Goal: Transaction & Acquisition: Purchase product/service

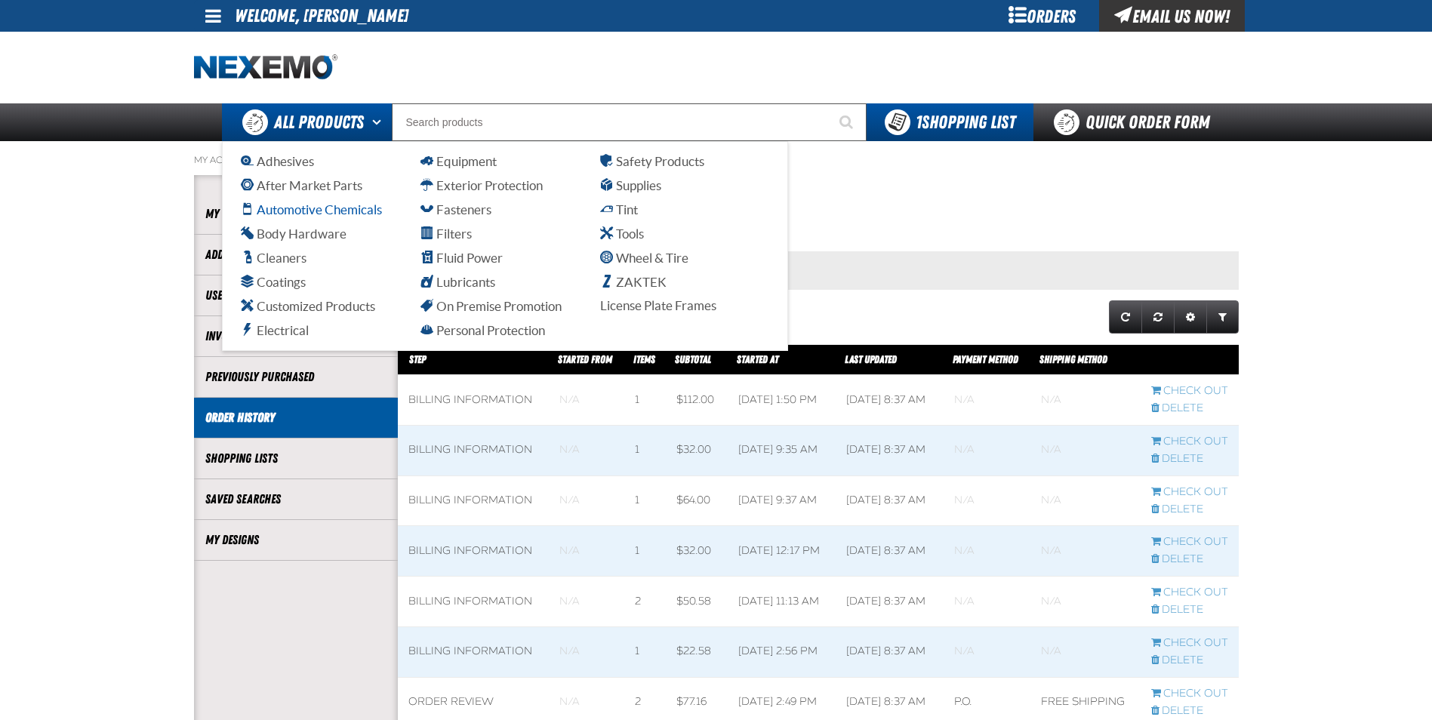
scroll to position [1, 1]
click at [306, 306] on span "Customized Products" at bounding box center [308, 306] width 134 height 14
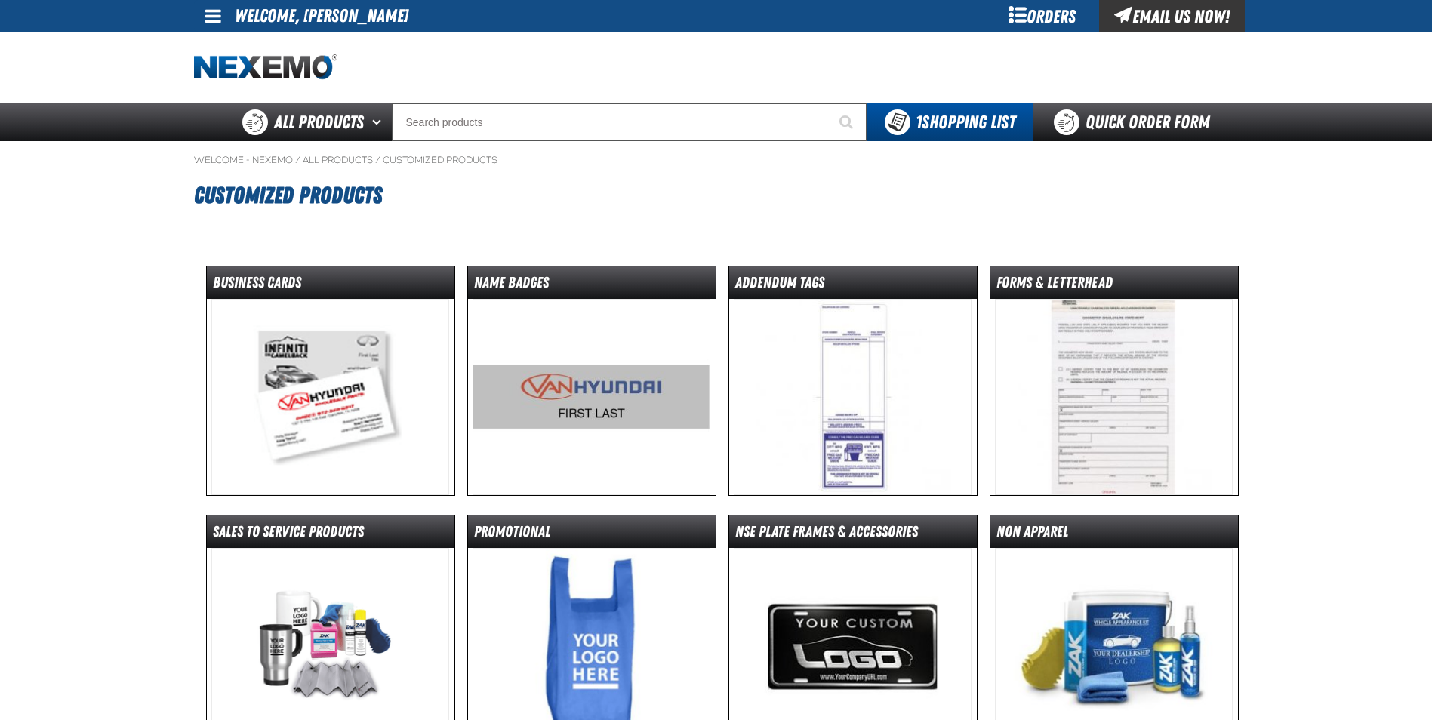
click at [633, 397] on img at bounding box center [592, 397] width 238 height 196
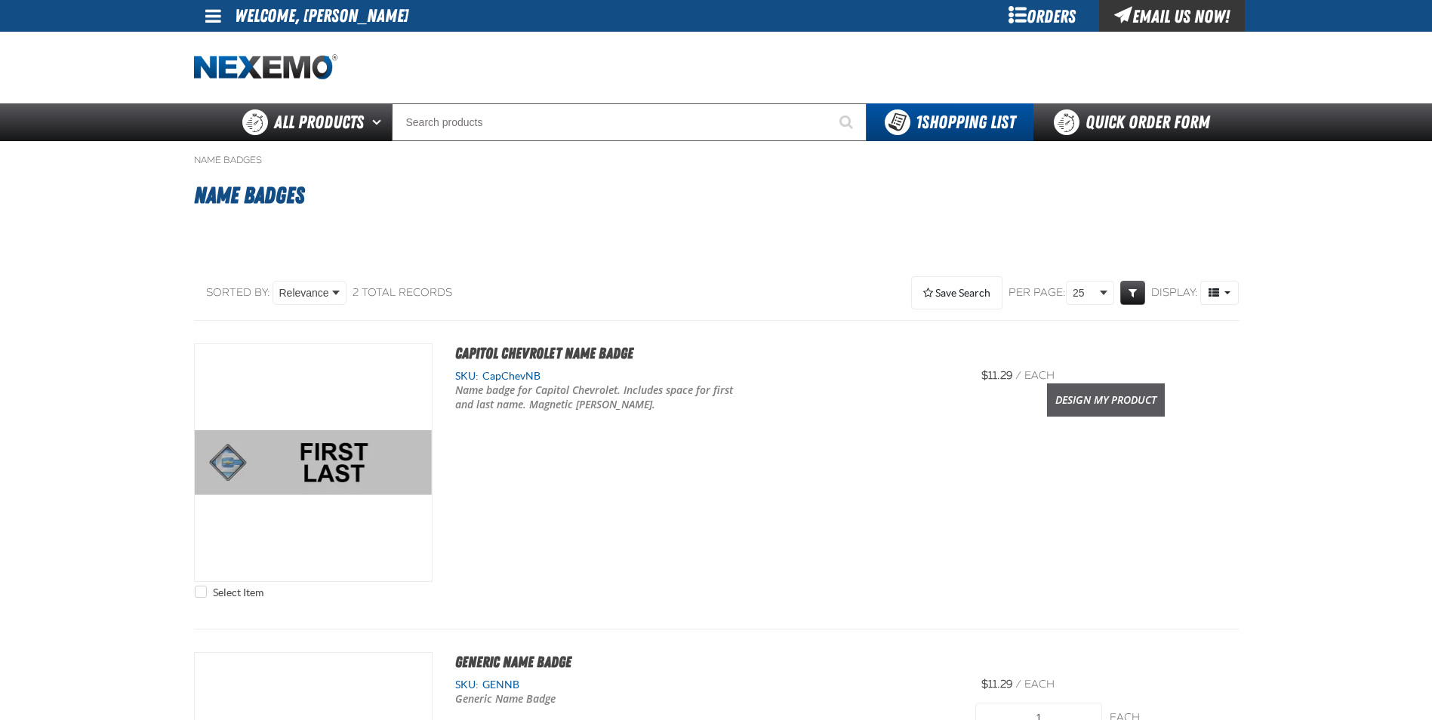
click at [1100, 402] on link "Design My Product" at bounding box center [1106, 400] width 118 height 33
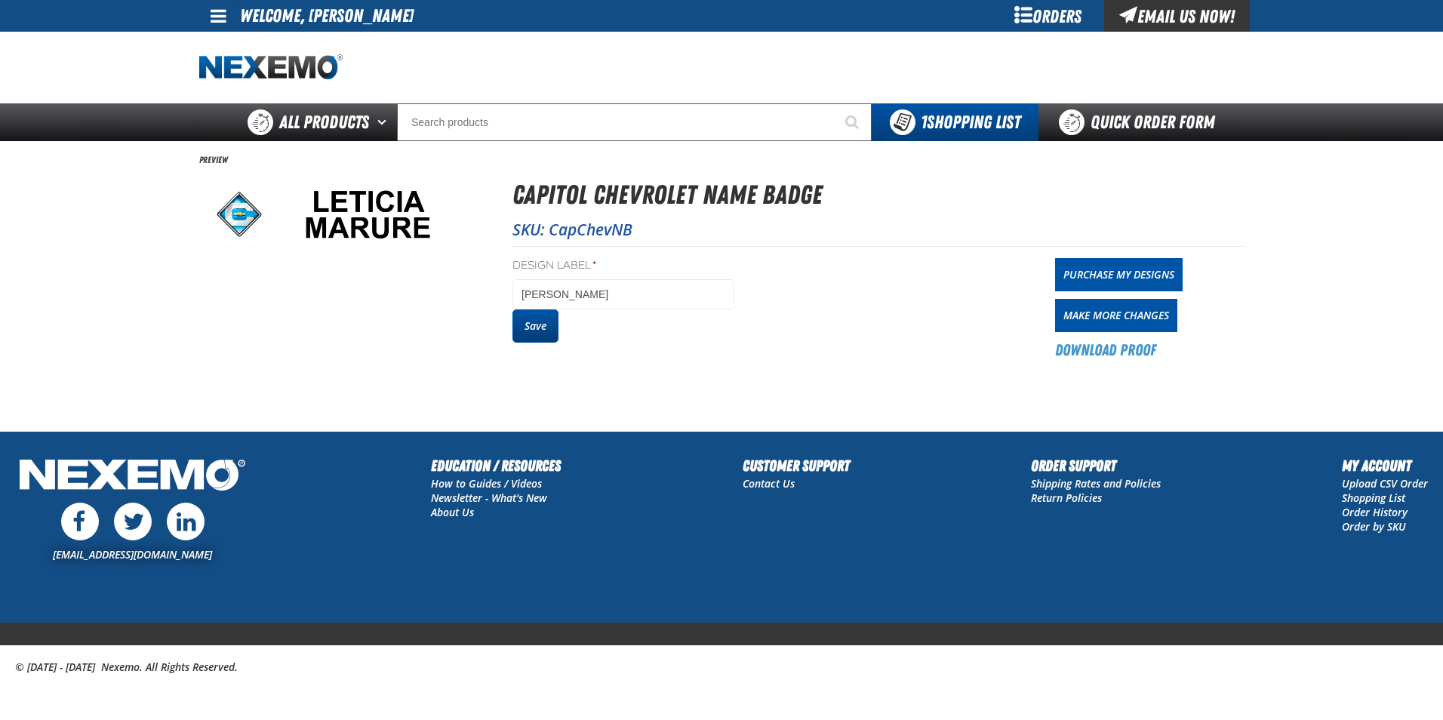
click at [554, 333] on button "Save" at bounding box center [536, 326] width 46 height 33
click at [1110, 275] on link "Purchase My Designs" at bounding box center [1119, 274] width 128 height 33
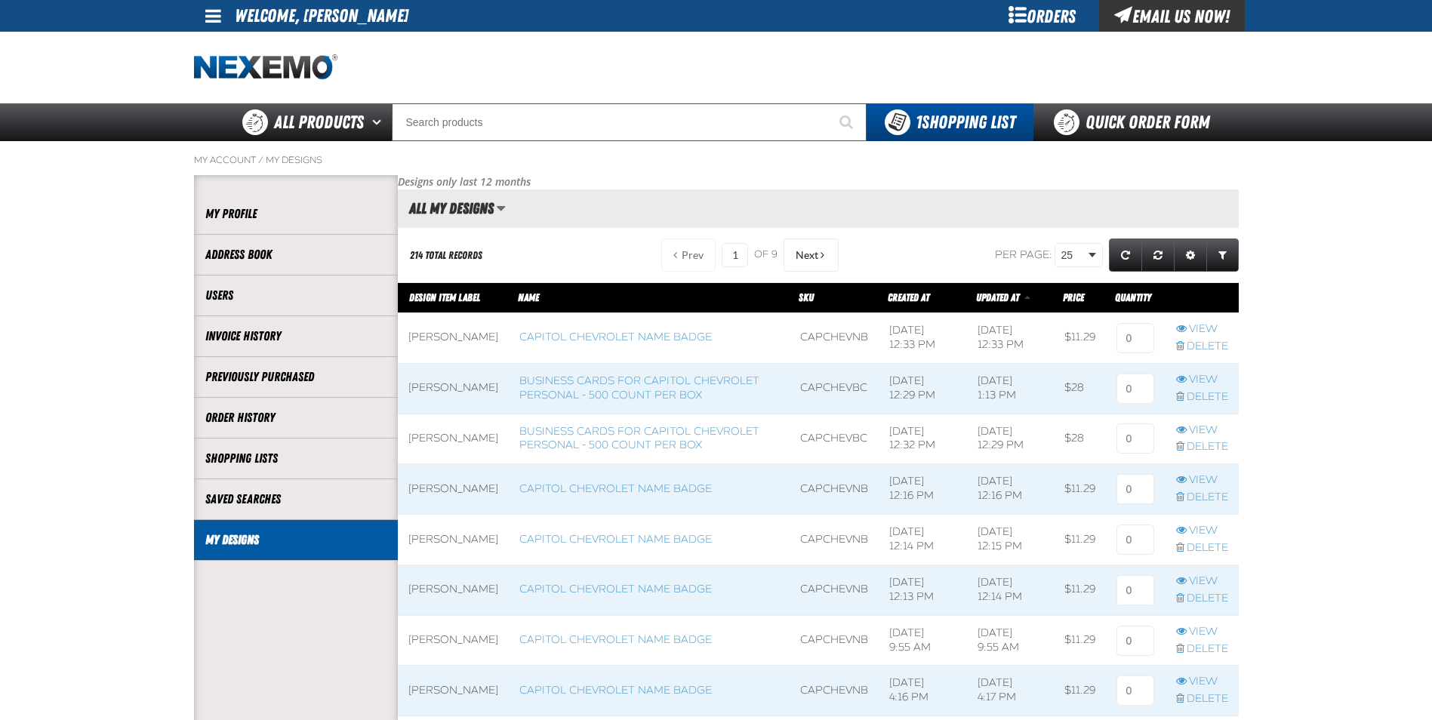
scroll to position [1, 1]
click at [248, 543] on link "My Designs" at bounding box center [295, 539] width 181 height 17
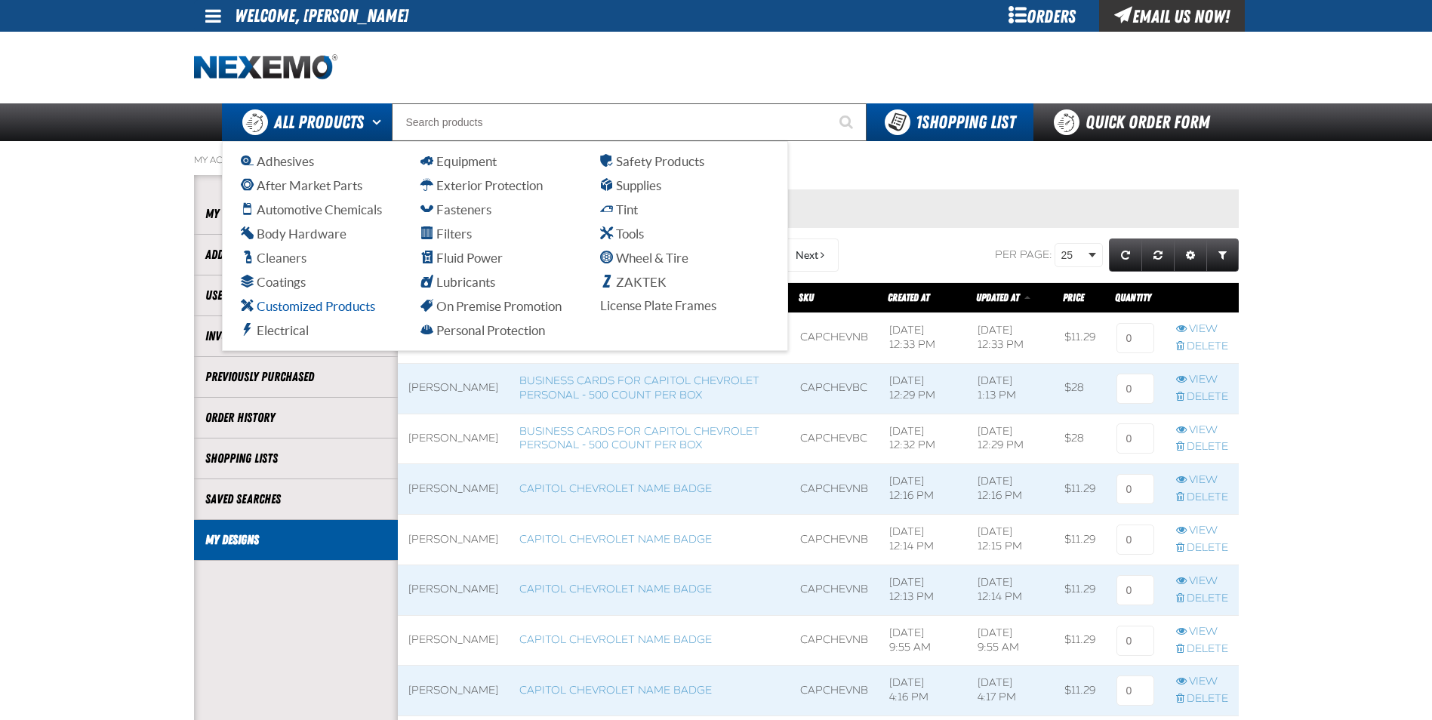
click at [310, 312] on span "Customized Products" at bounding box center [308, 306] width 134 height 14
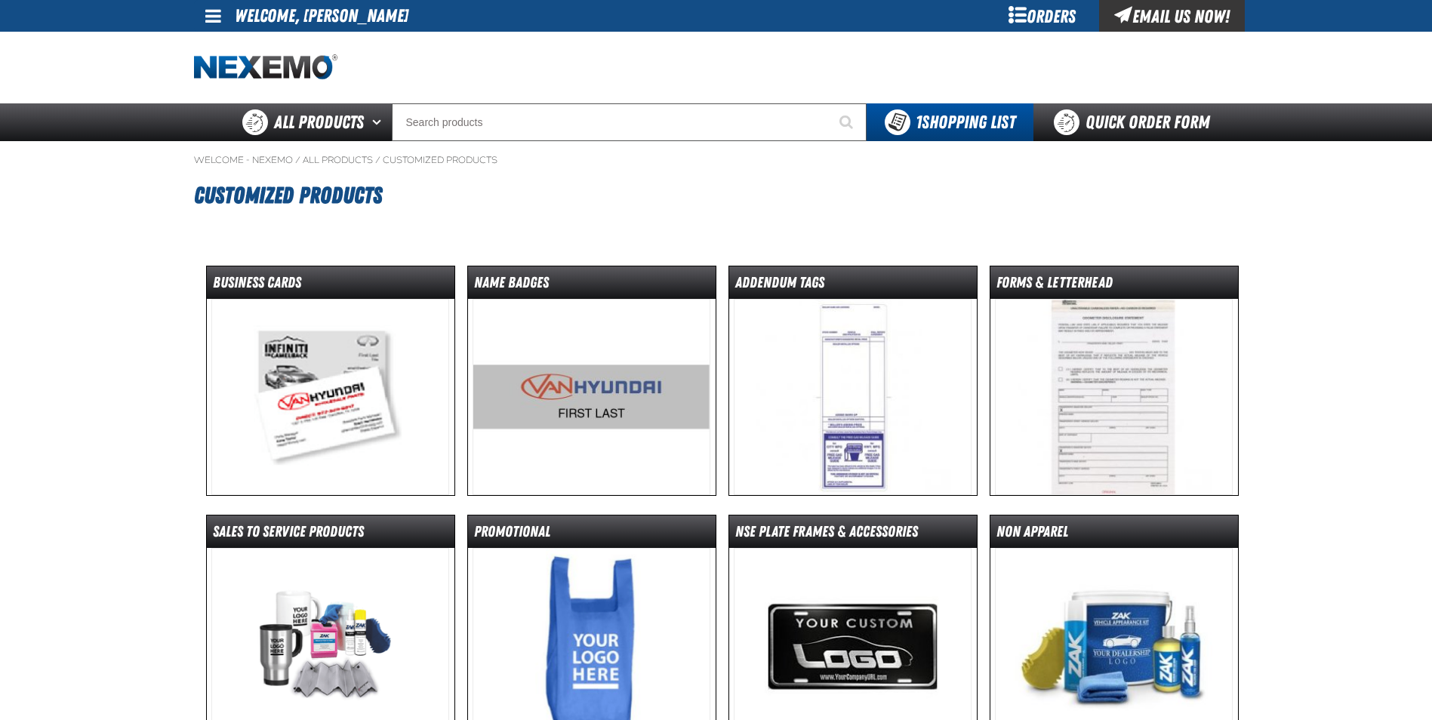
click at [337, 408] on img at bounding box center [330, 397] width 238 height 196
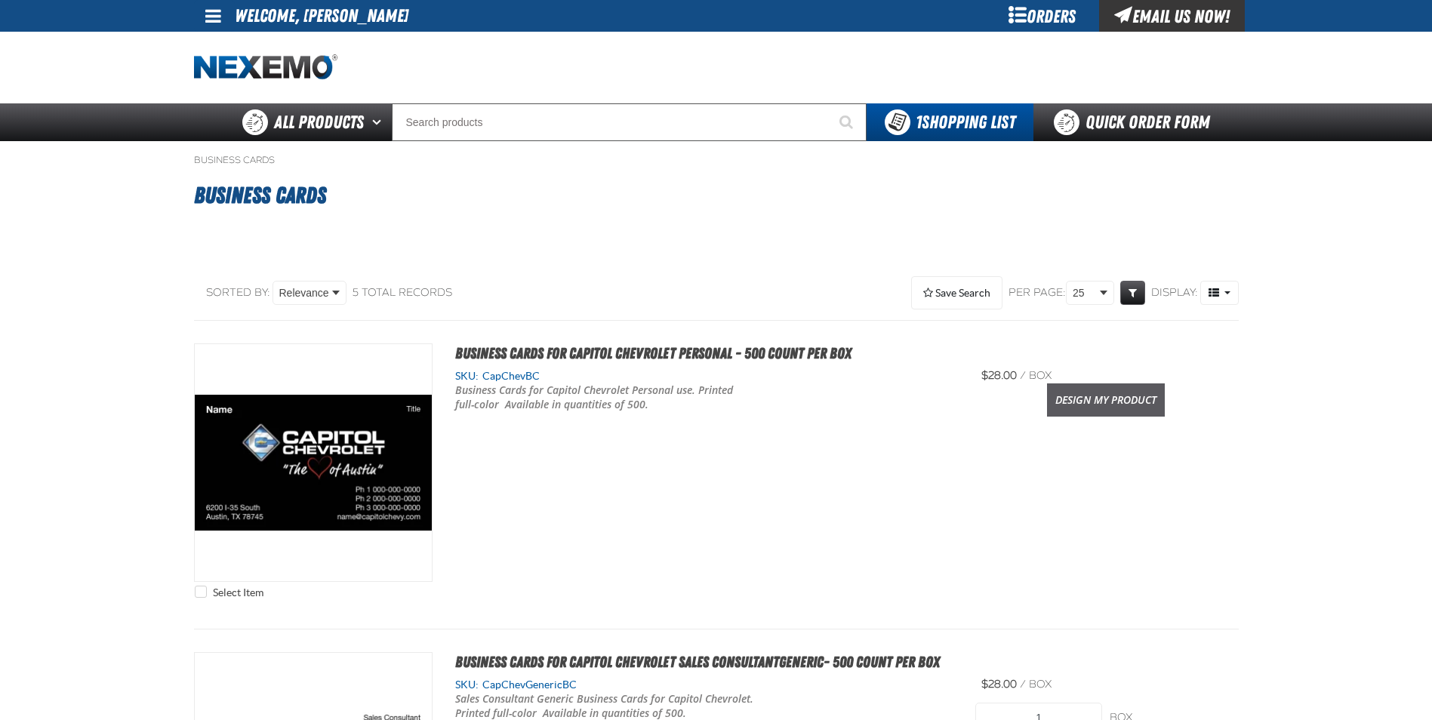
click at [1072, 405] on link "Design My Product" at bounding box center [1106, 400] width 118 height 33
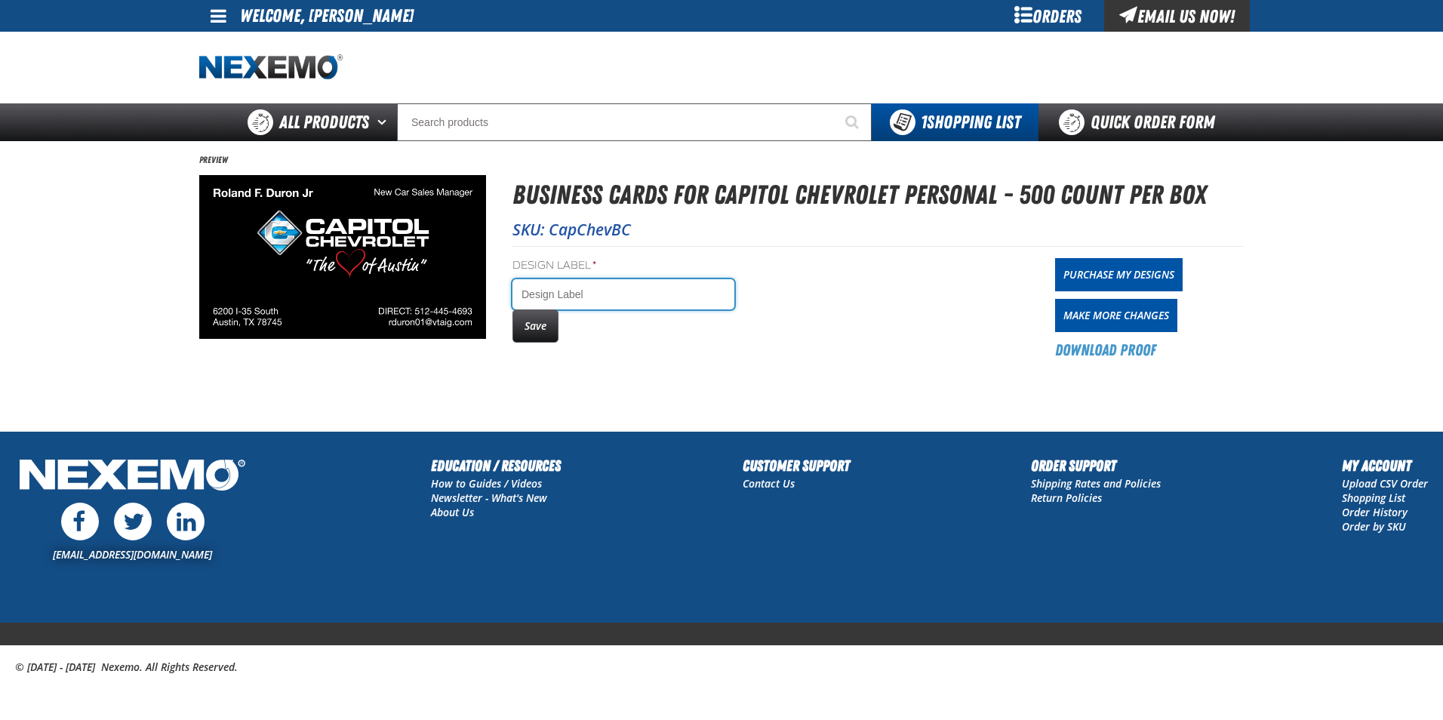
click at [579, 289] on input "Design Label *" at bounding box center [624, 294] width 222 height 30
type input "Roland Duron"
click at [549, 331] on button "Save" at bounding box center [536, 326] width 46 height 33
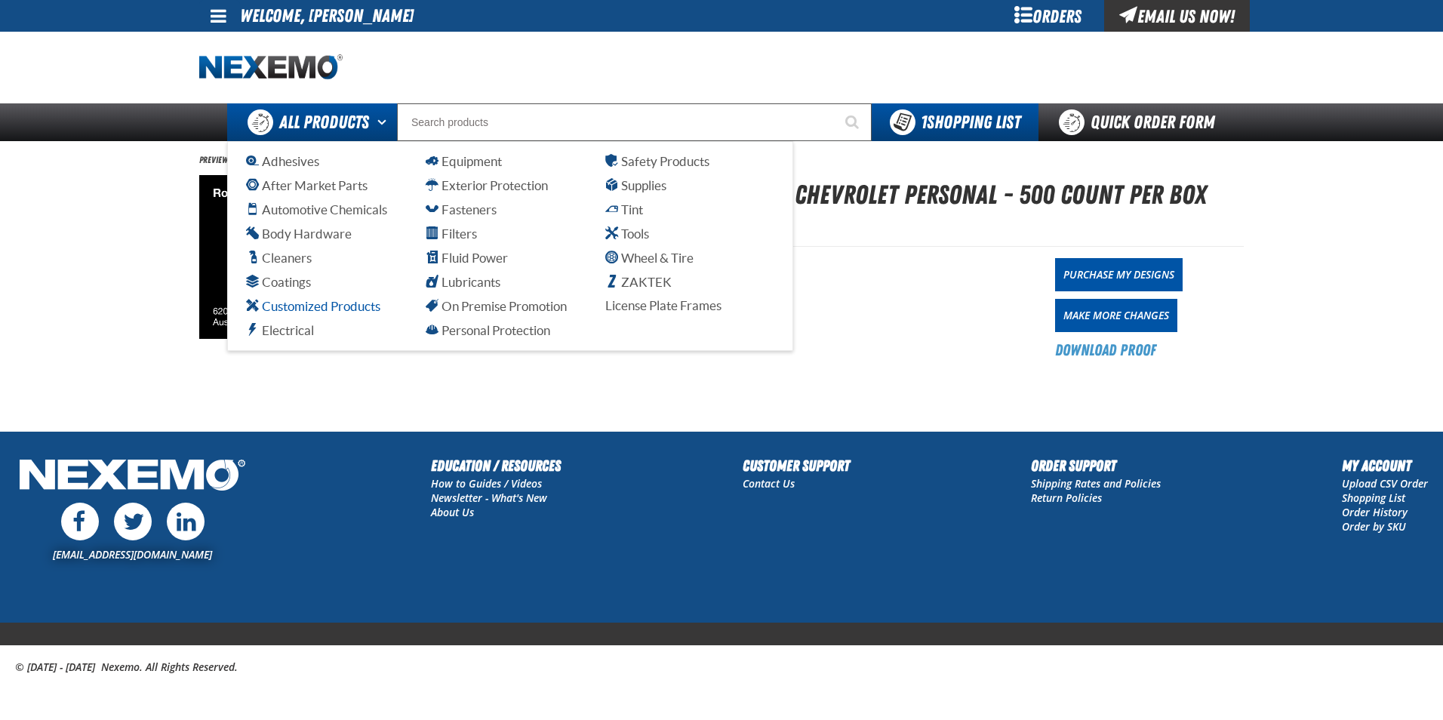
click at [337, 304] on span "Customized Products" at bounding box center [313, 306] width 134 height 14
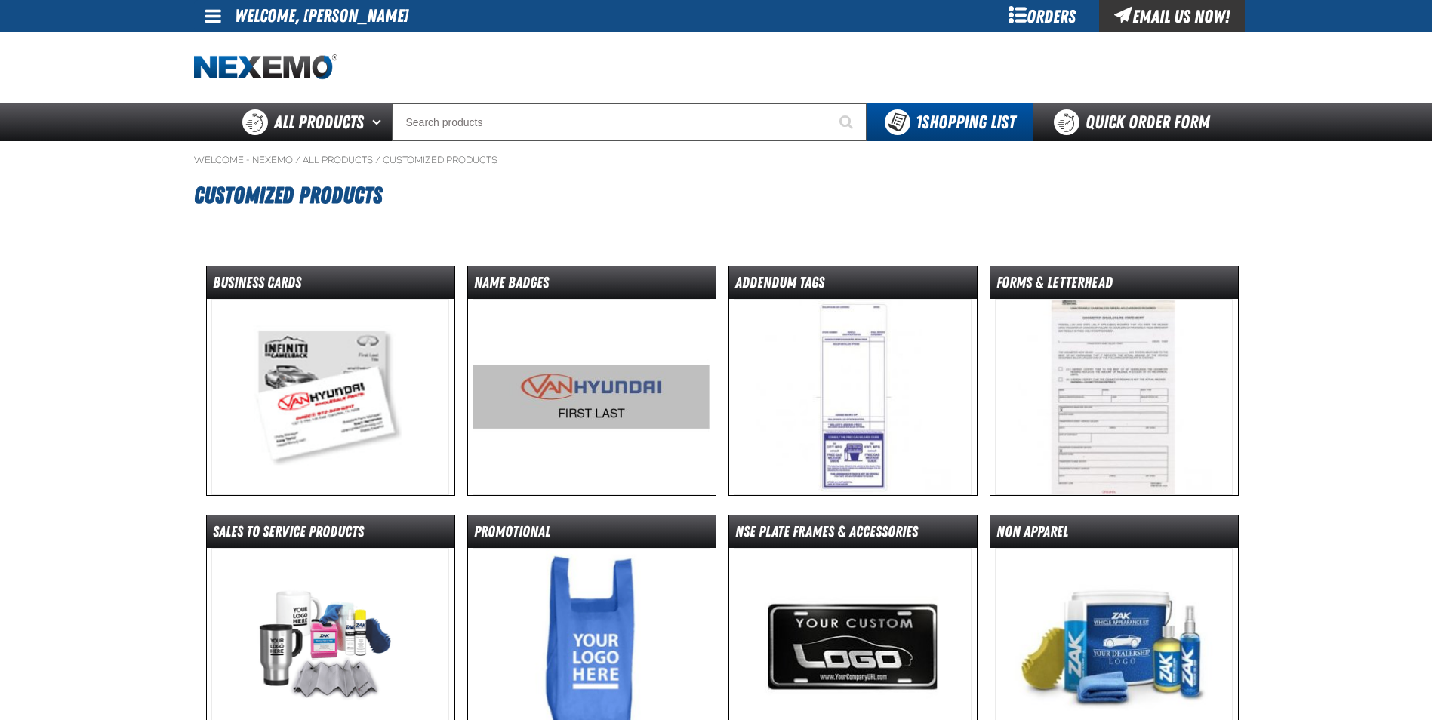
click at [561, 372] on img at bounding box center [592, 397] width 238 height 196
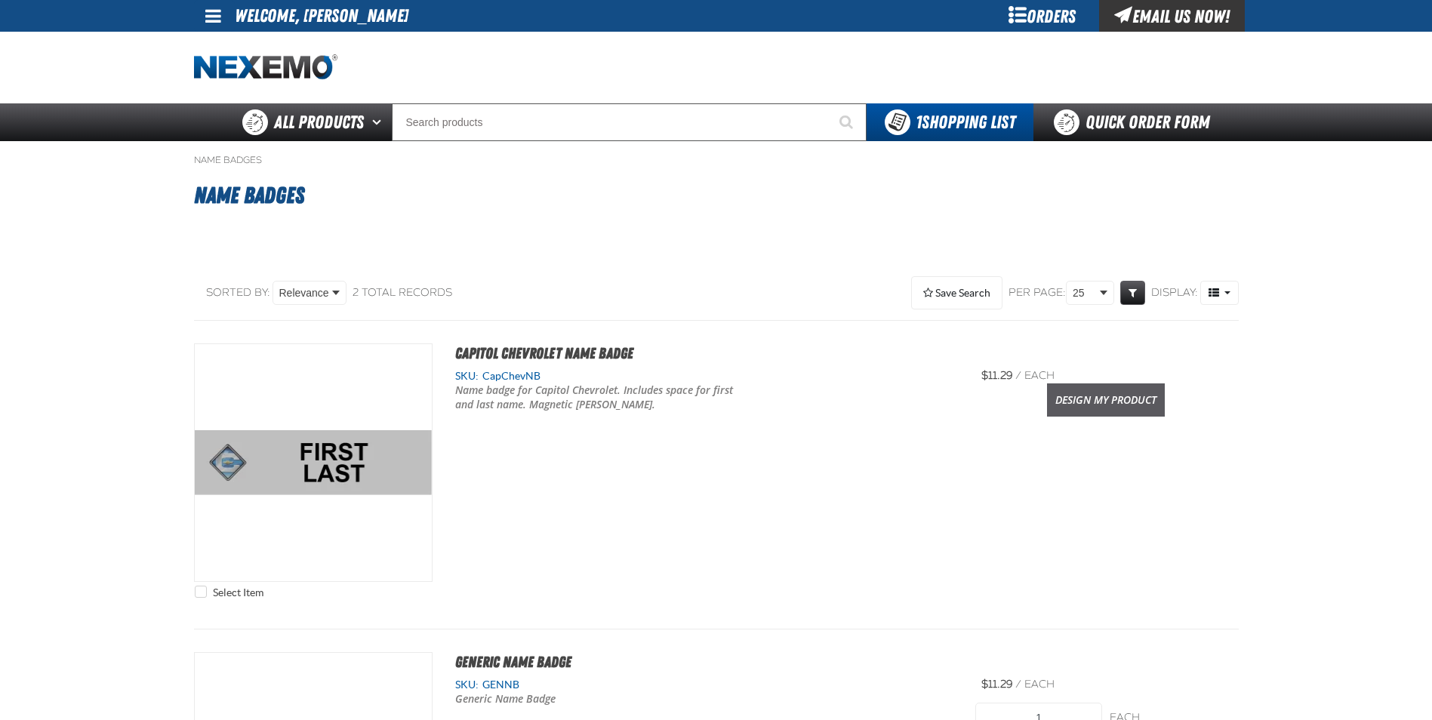
click at [1140, 401] on link "Design My Product" at bounding box center [1106, 400] width 118 height 33
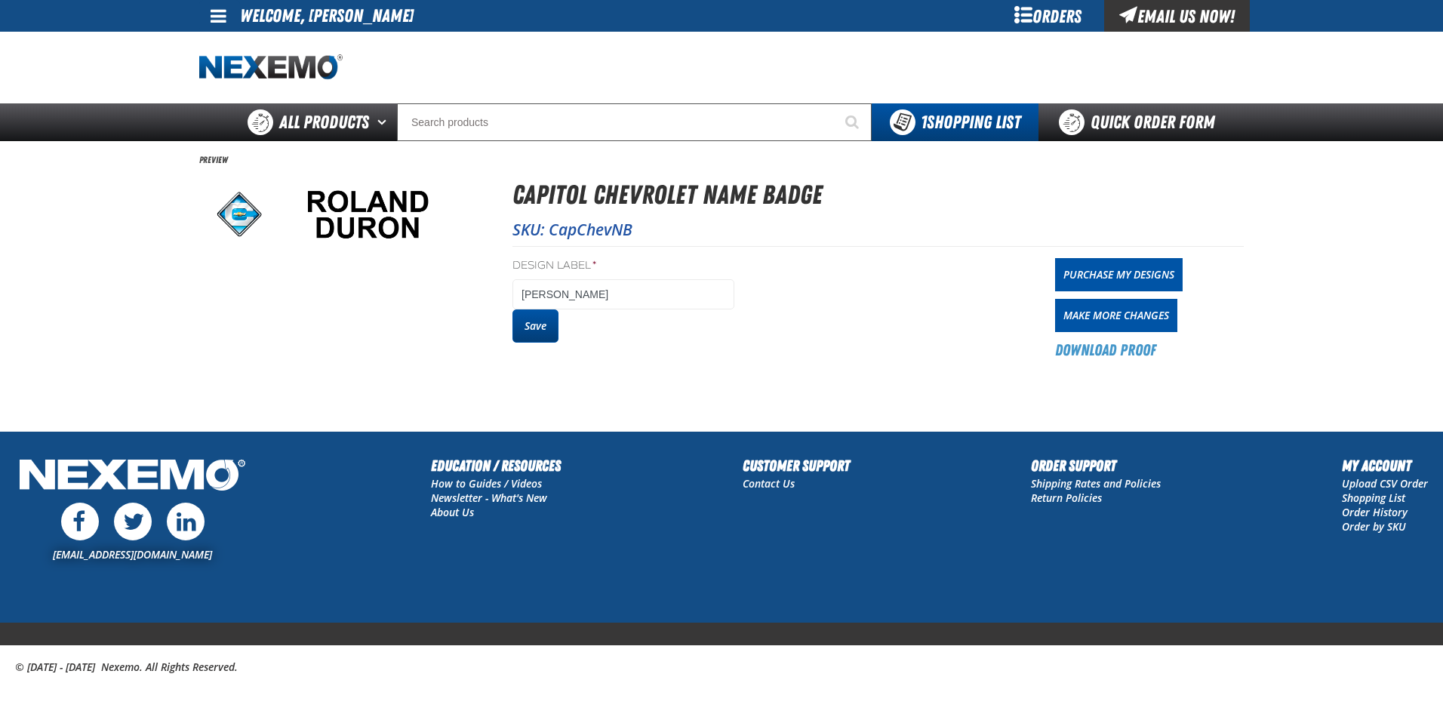
click at [551, 331] on button "Save" at bounding box center [536, 326] width 46 height 33
click at [533, 335] on button "Save" at bounding box center [536, 326] width 46 height 33
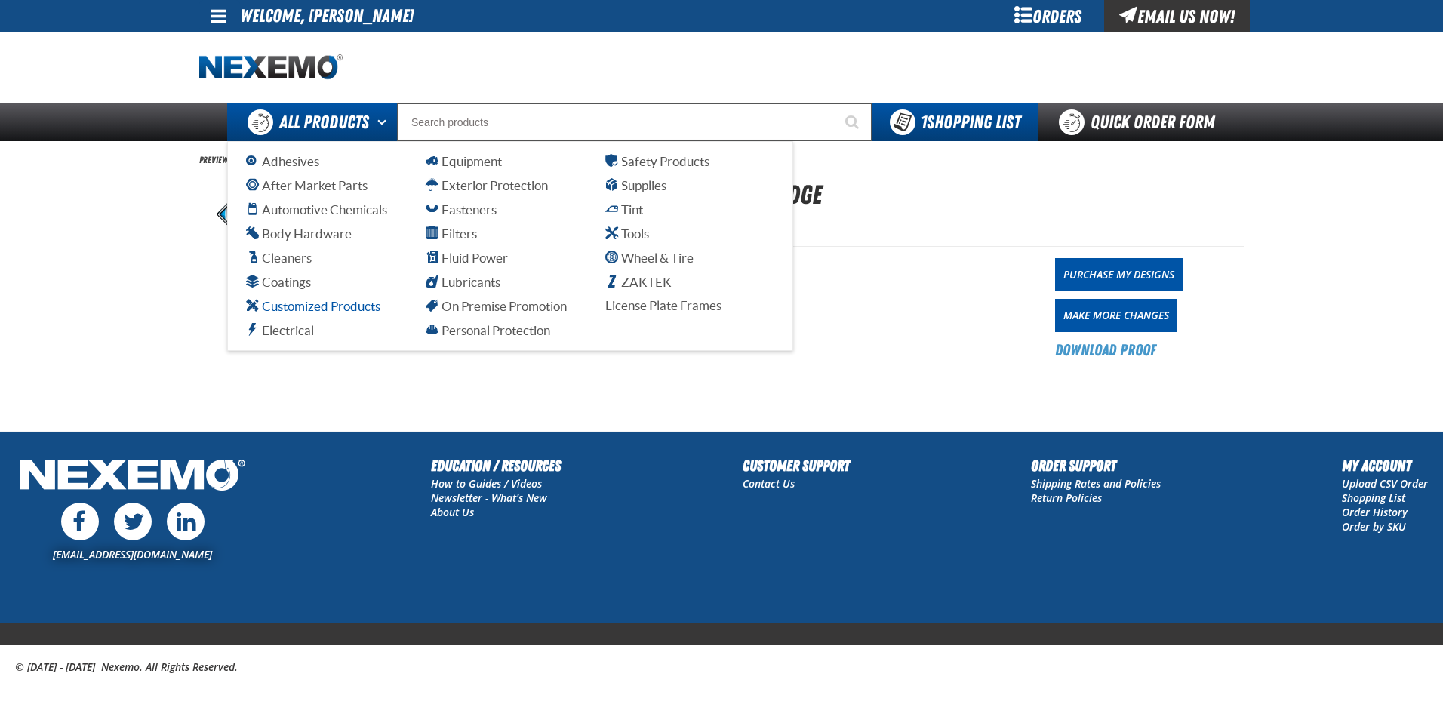
click at [327, 307] on span "Customized Products" at bounding box center [313, 306] width 134 height 14
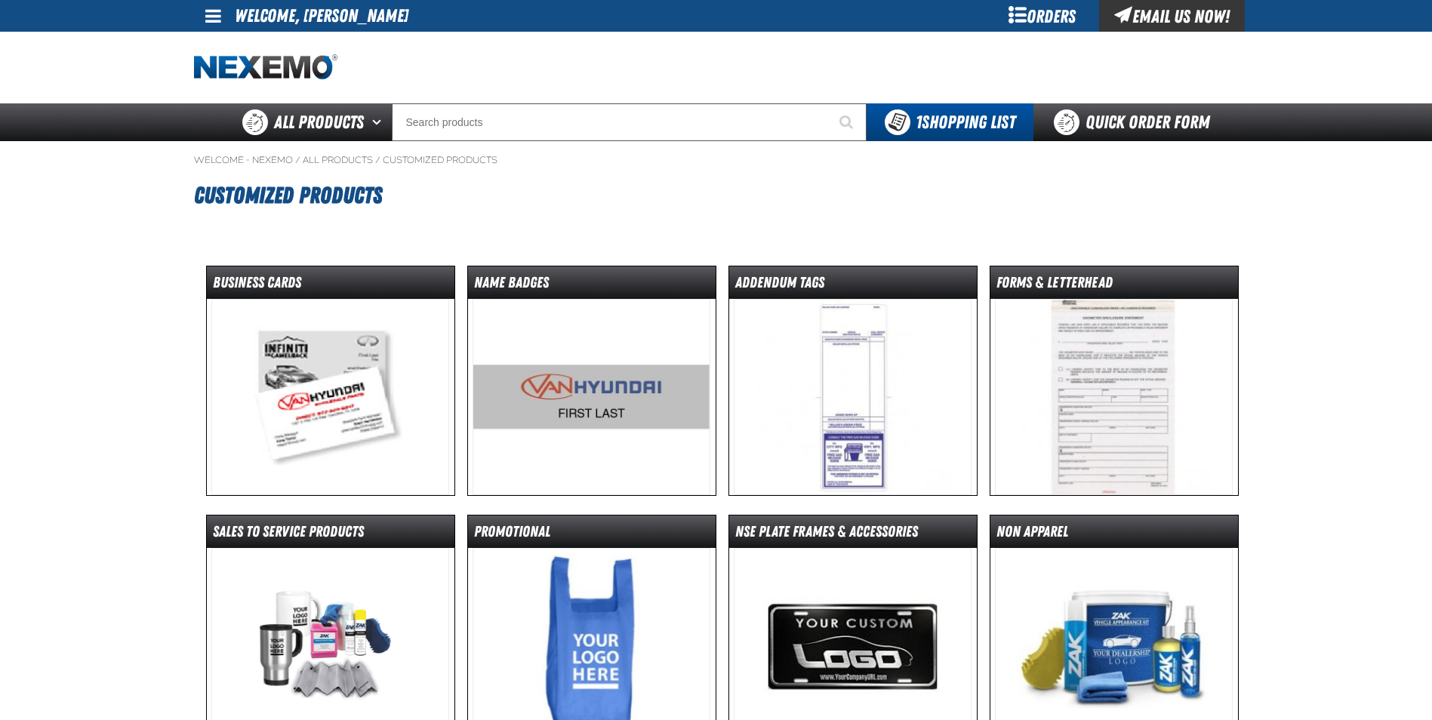
click at [350, 389] on img at bounding box center [330, 397] width 238 height 196
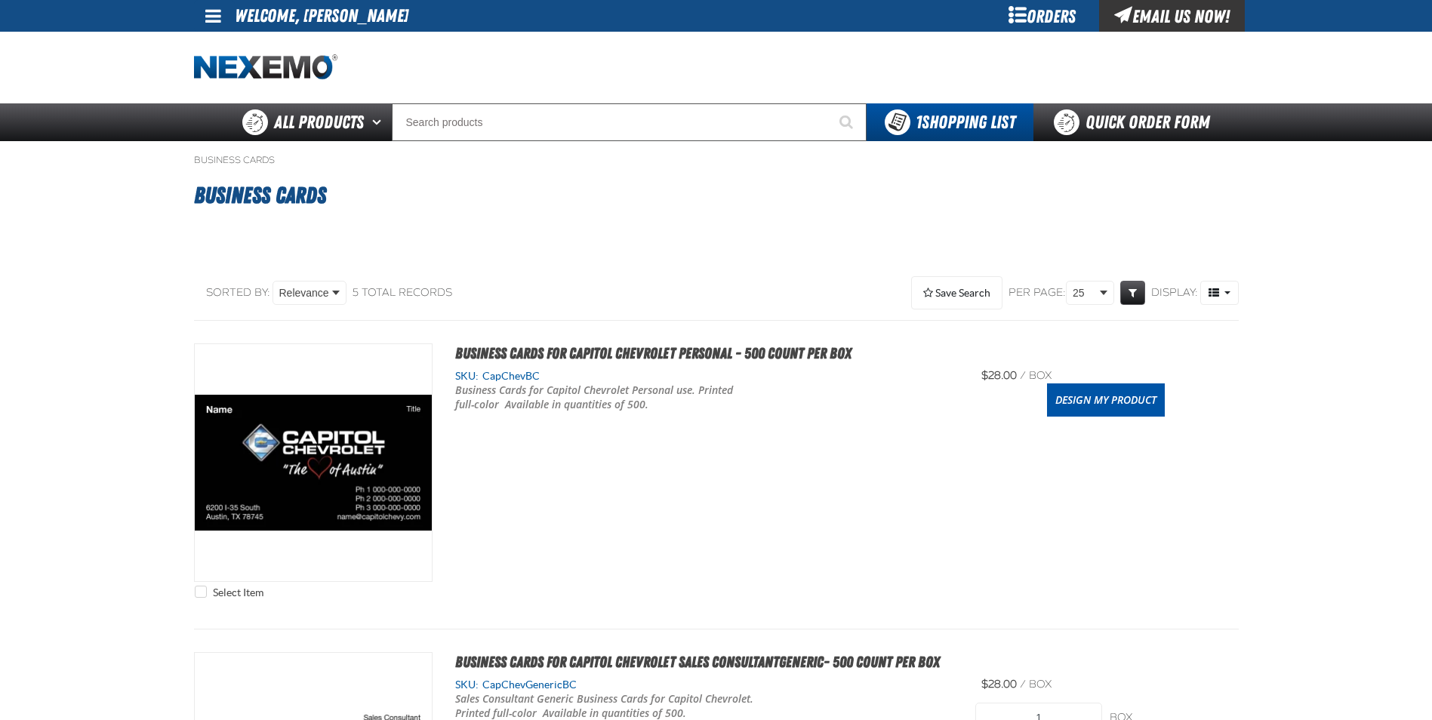
click at [630, 464] on div "Select Item Business Cards for Capitol Chevrolet Personal - 500 count per box S…" at bounding box center [716, 475] width 1045 height 263
click at [1120, 402] on link "Design My Product" at bounding box center [1106, 400] width 118 height 33
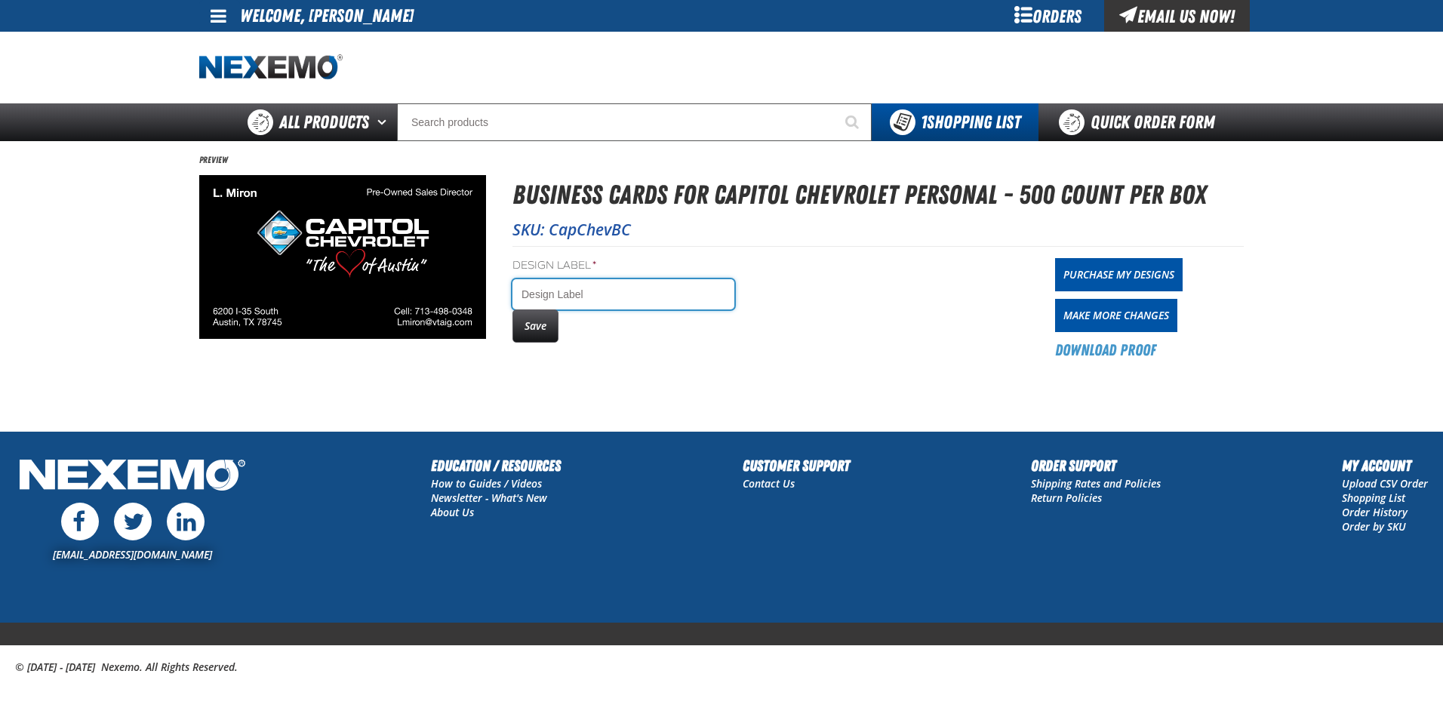
click at [605, 294] on input "Design Label *" at bounding box center [624, 294] width 222 height 30
type input "[PERSON_NAME]"
click at [556, 326] on button "Save" at bounding box center [536, 326] width 46 height 33
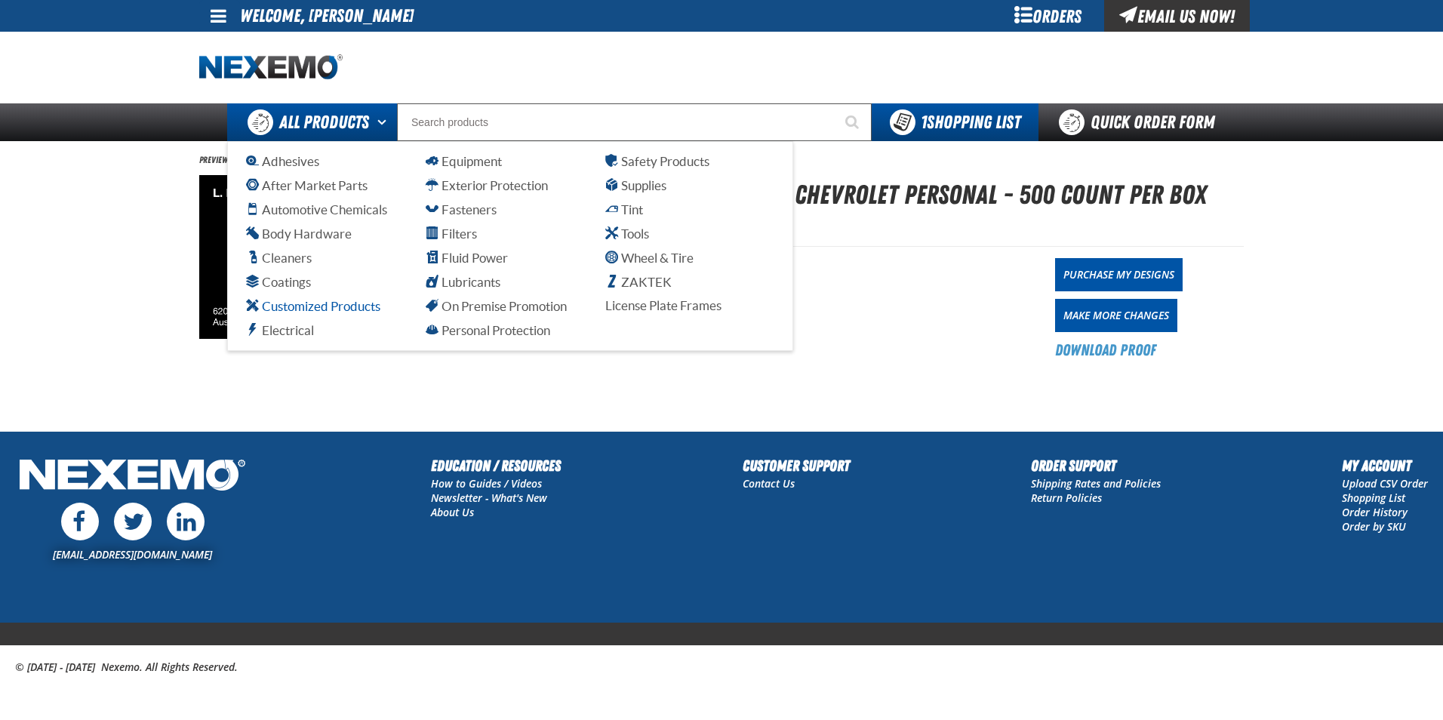
click at [327, 306] on span "Customized Products" at bounding box center [313, 306] width 134 height 14
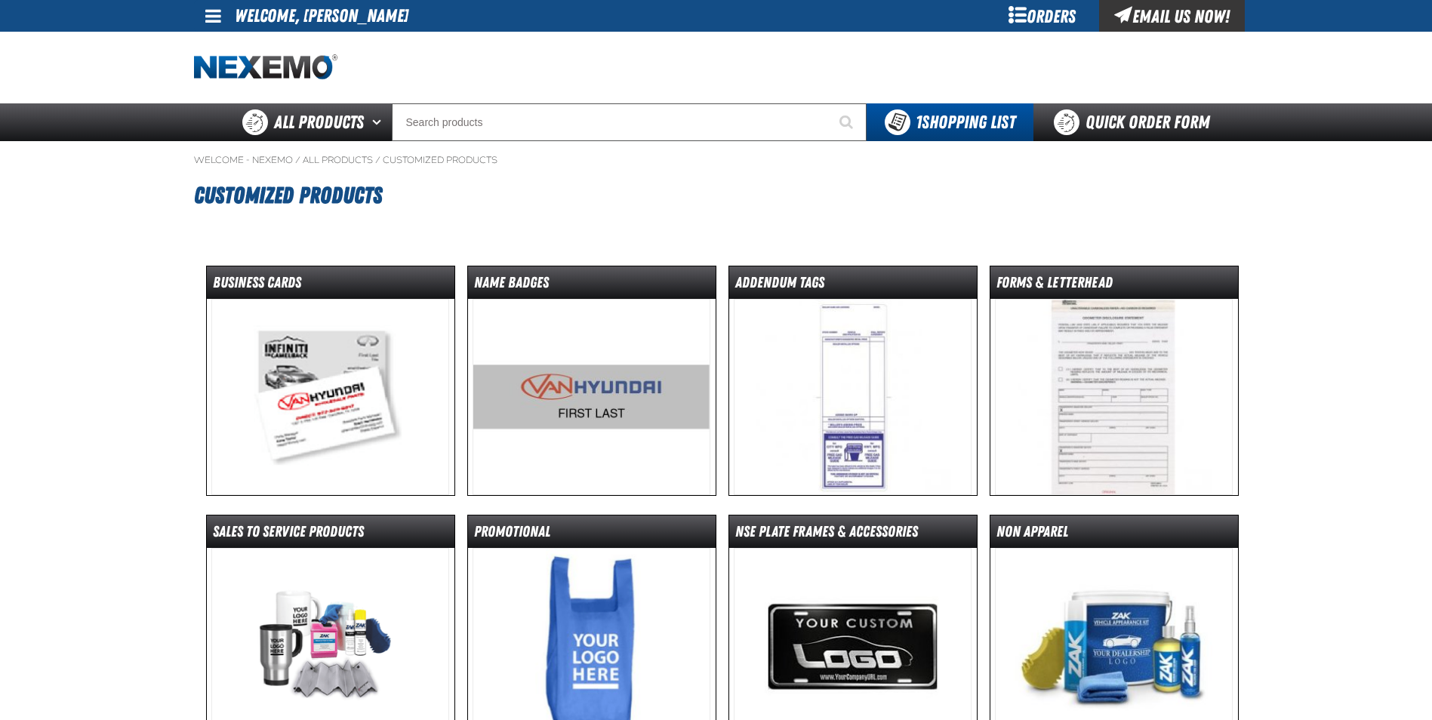
click at [626, 408] on img at bounding box center [592, 397] width 238 height 196
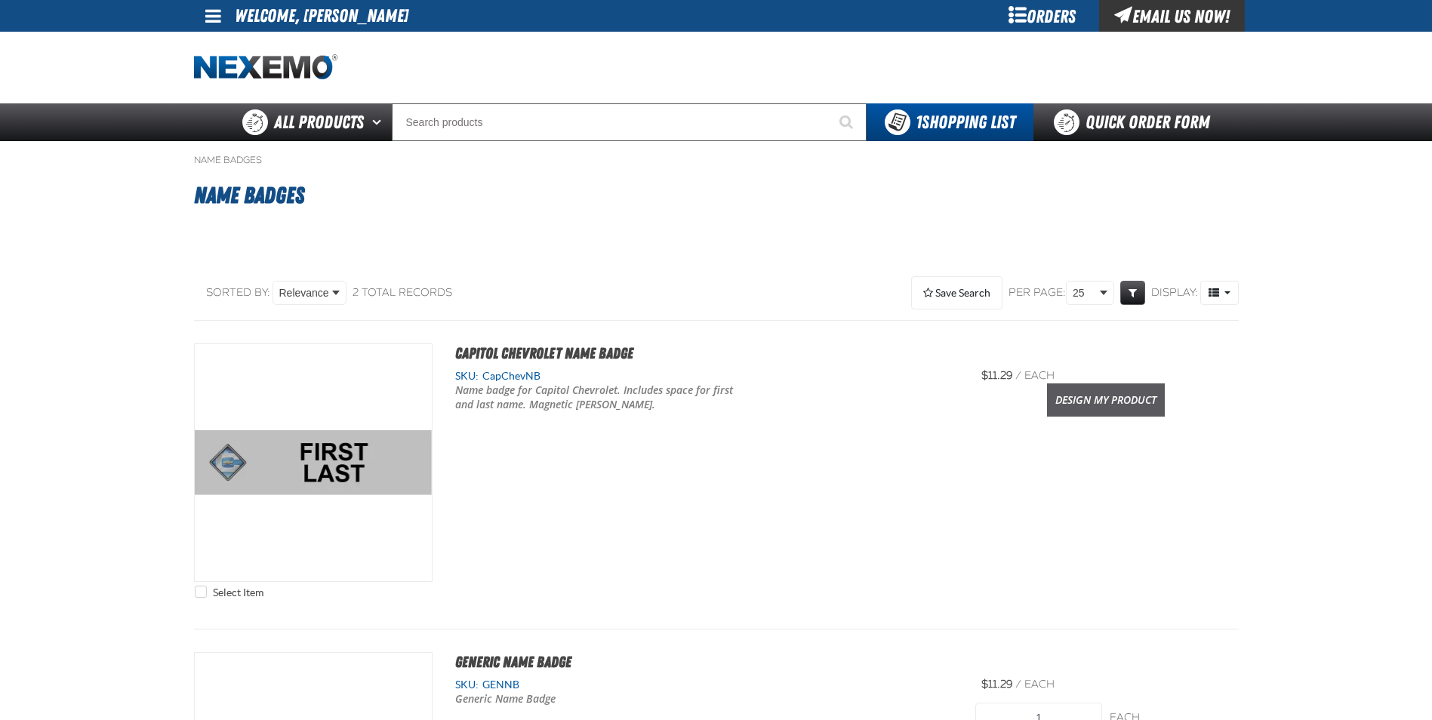
click at [1111, 397] on link "Design My Product" at bounding box center [1106, 400] width 118 height 33
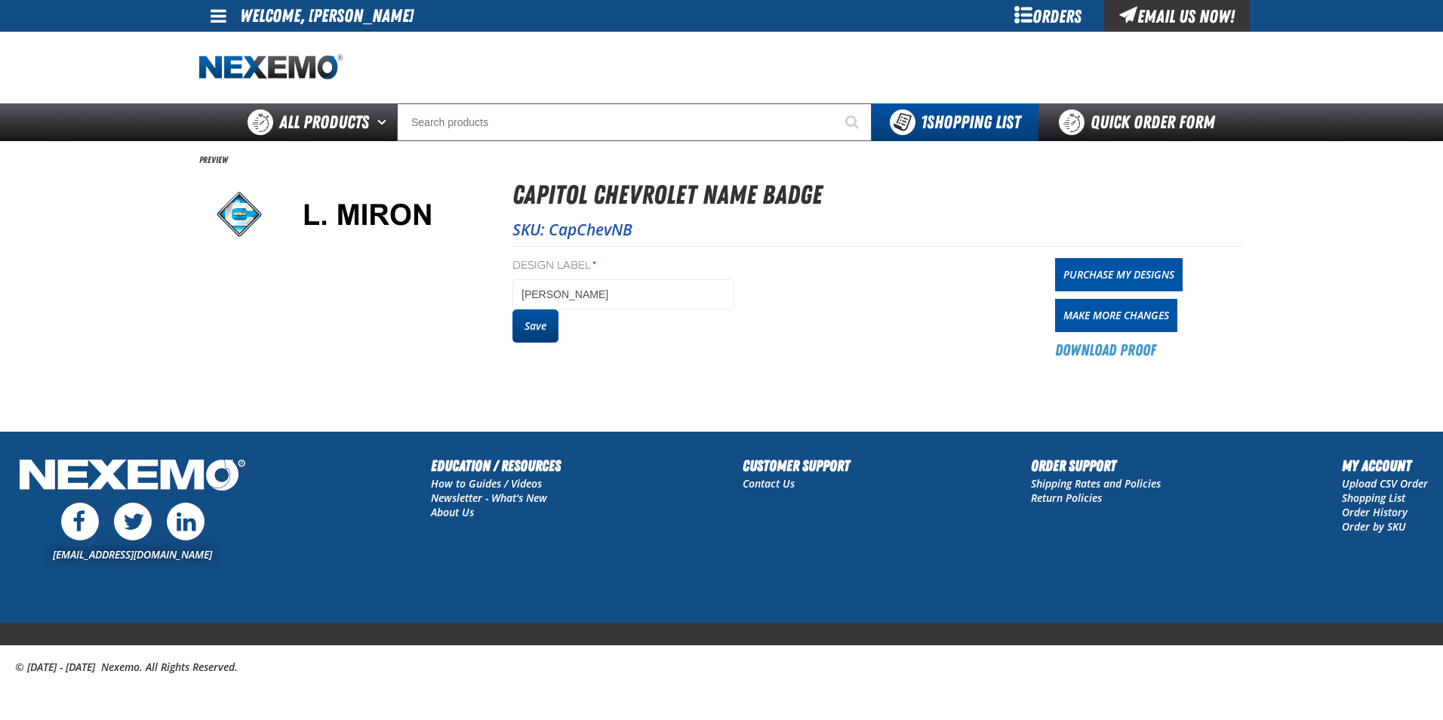
click at [539, 321] on button "Save" at bounding box center [536, 326] width 46 height 33
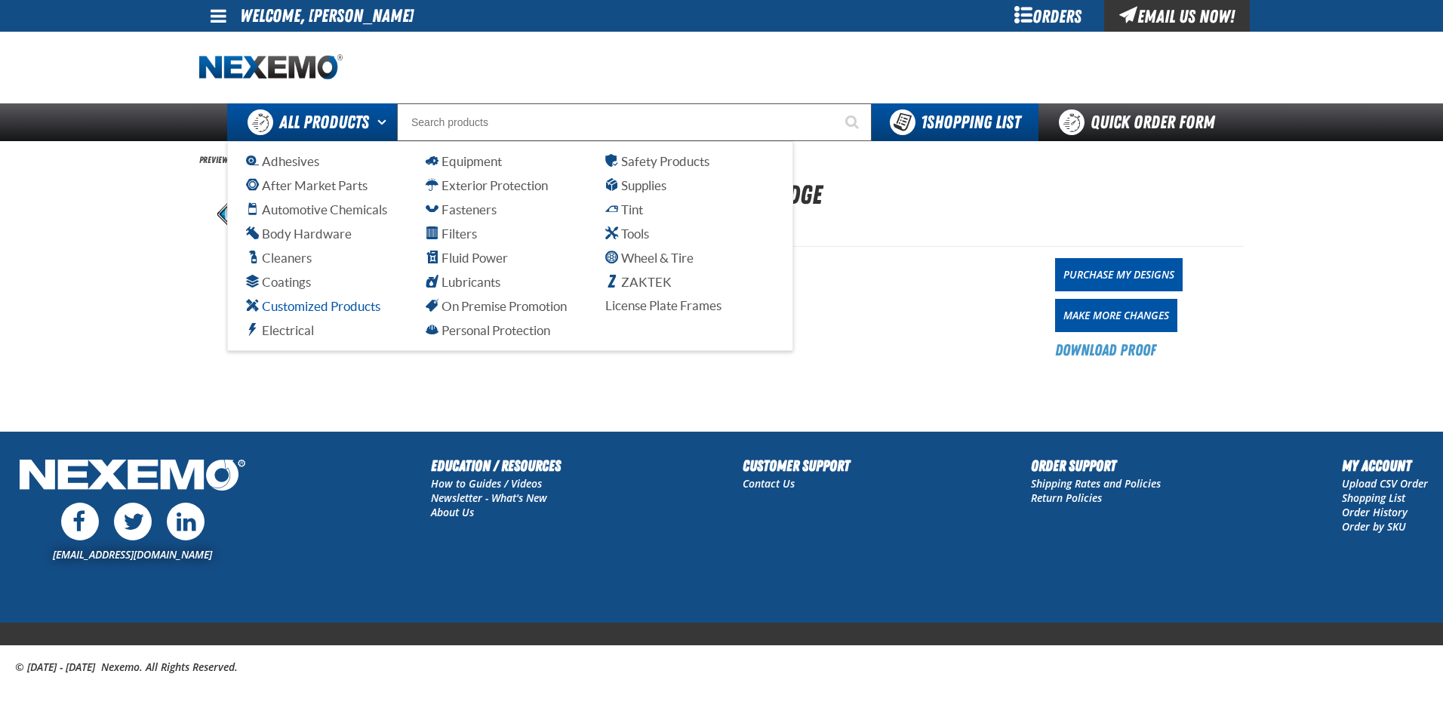
click at [341, 302] on span "Customized Products" at bounding box center [313, 306] width 134 height 14
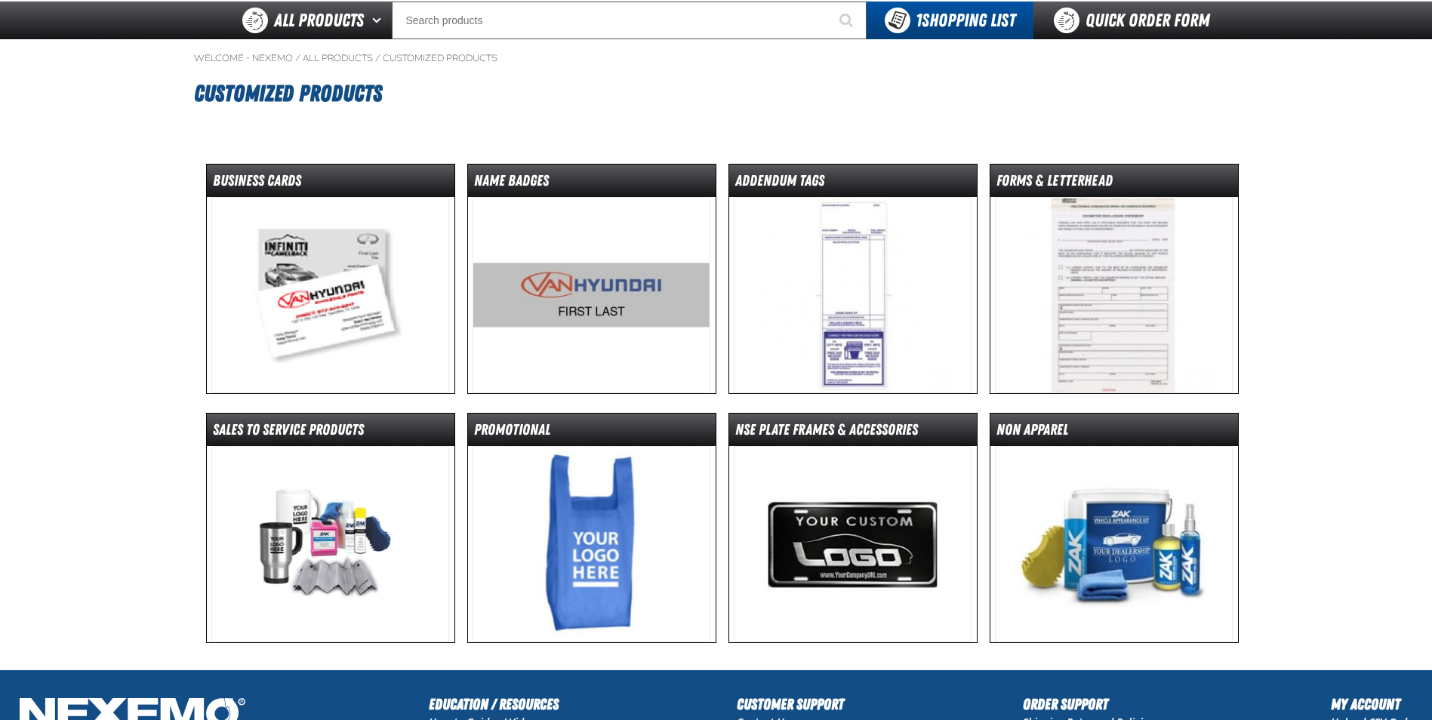
scroll to position [303, 0]
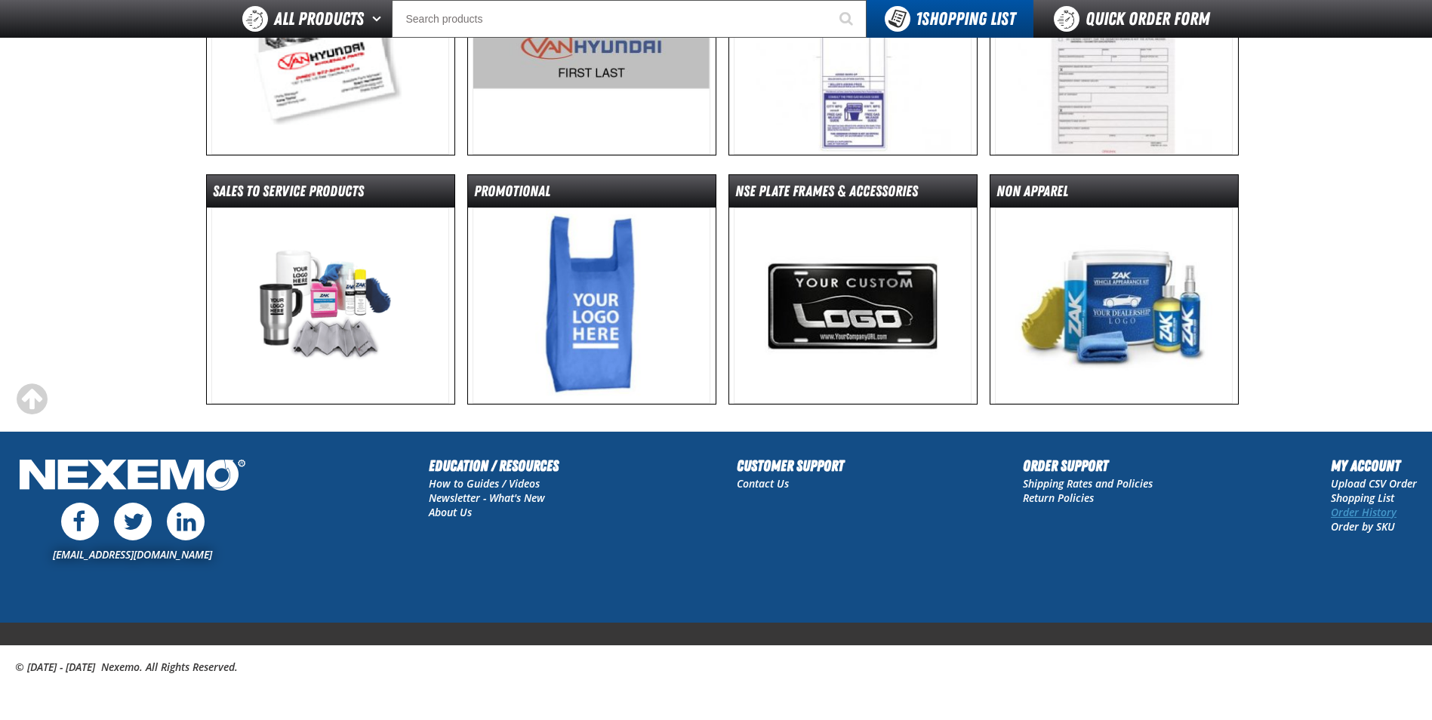
click at [1373, 513] on link "Order History" at bounding box center [1364, 512] width 66 height 14
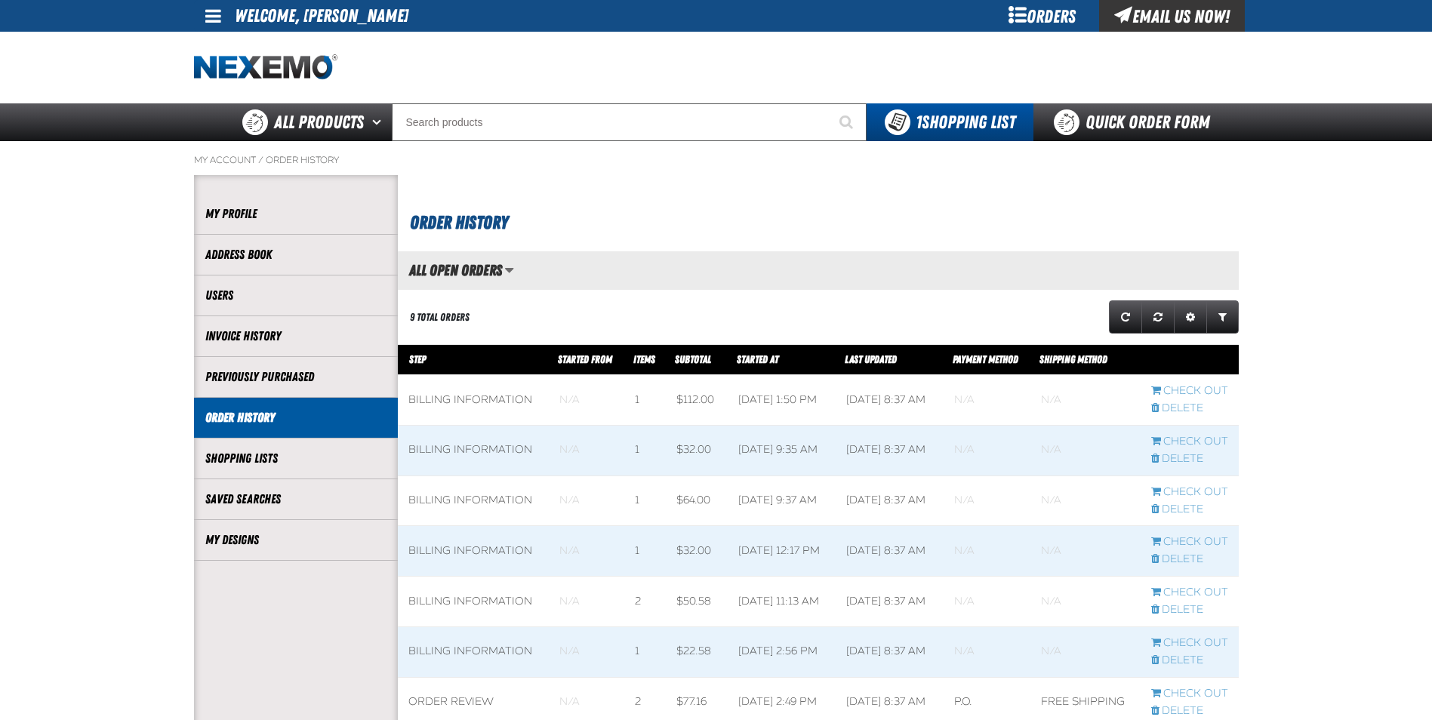
scroll to position [1, 1]
click at [251, 539] on link "My Designs" at bounding box center [295, 539] width 181 height 17
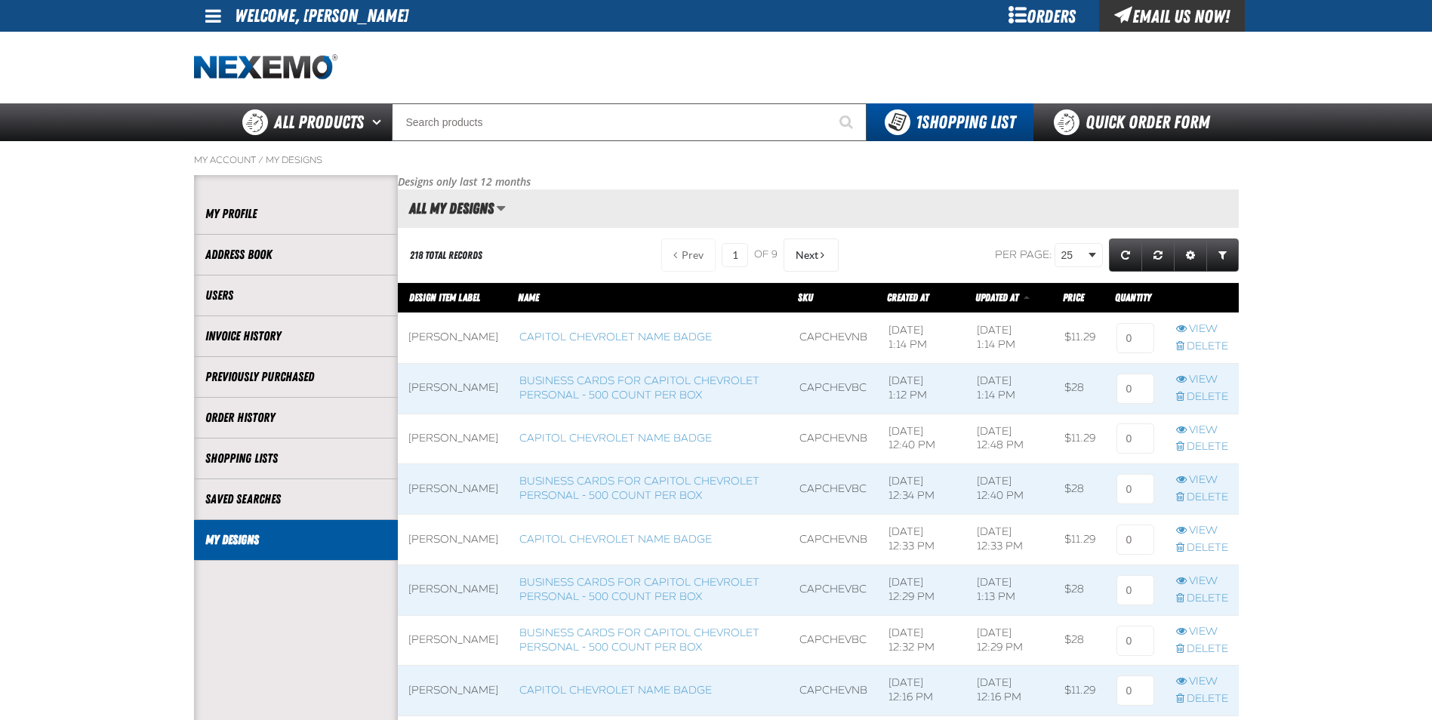
scroll to position [1, 1]
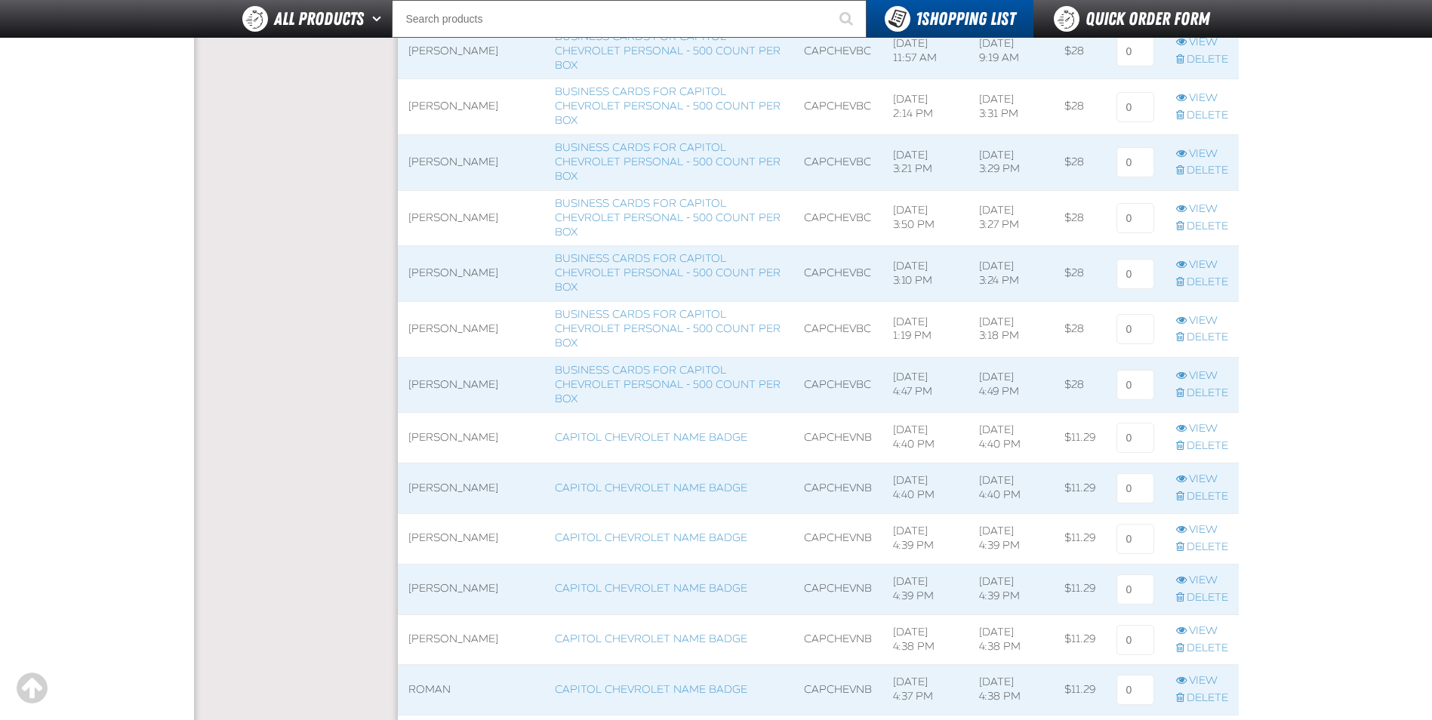
scroll to position [4760, 0]
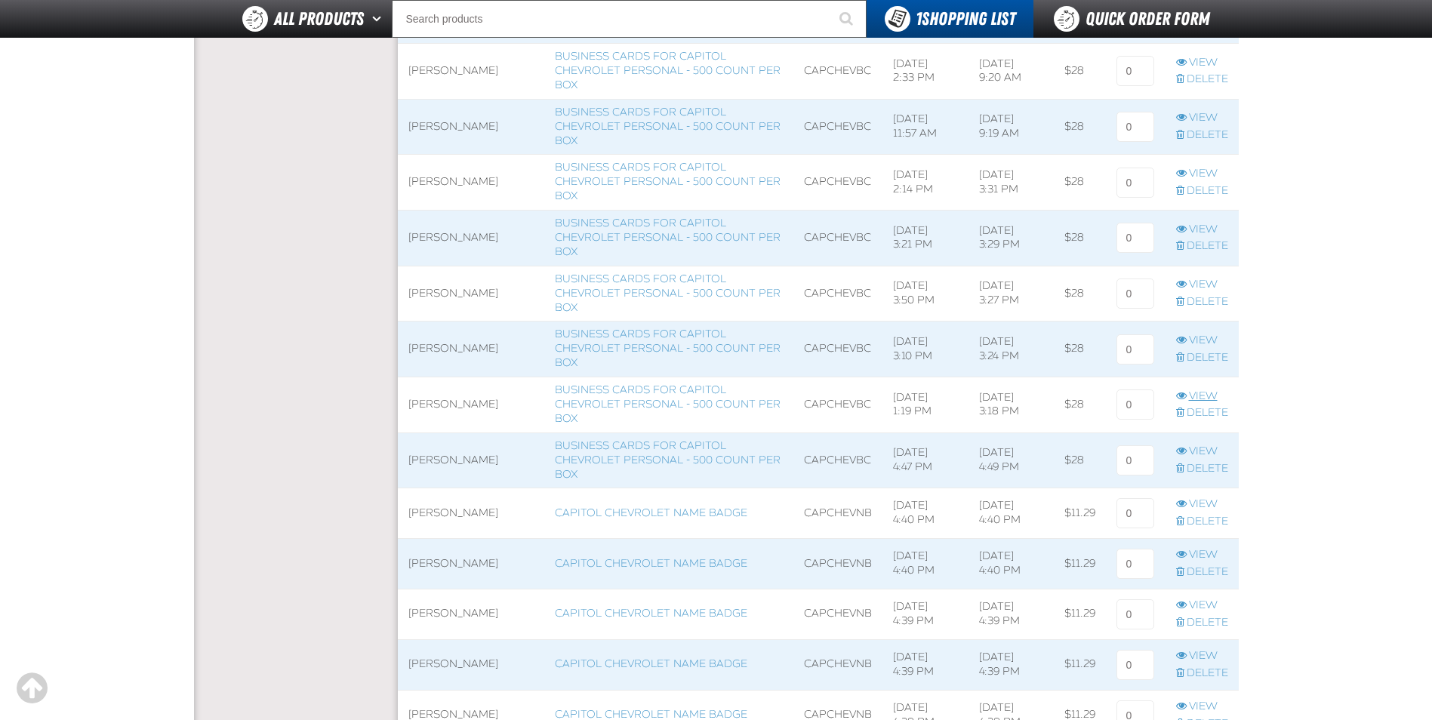
click at [1206, 393] on link "View" at bounding box center [1202, 397] width 52 height 14
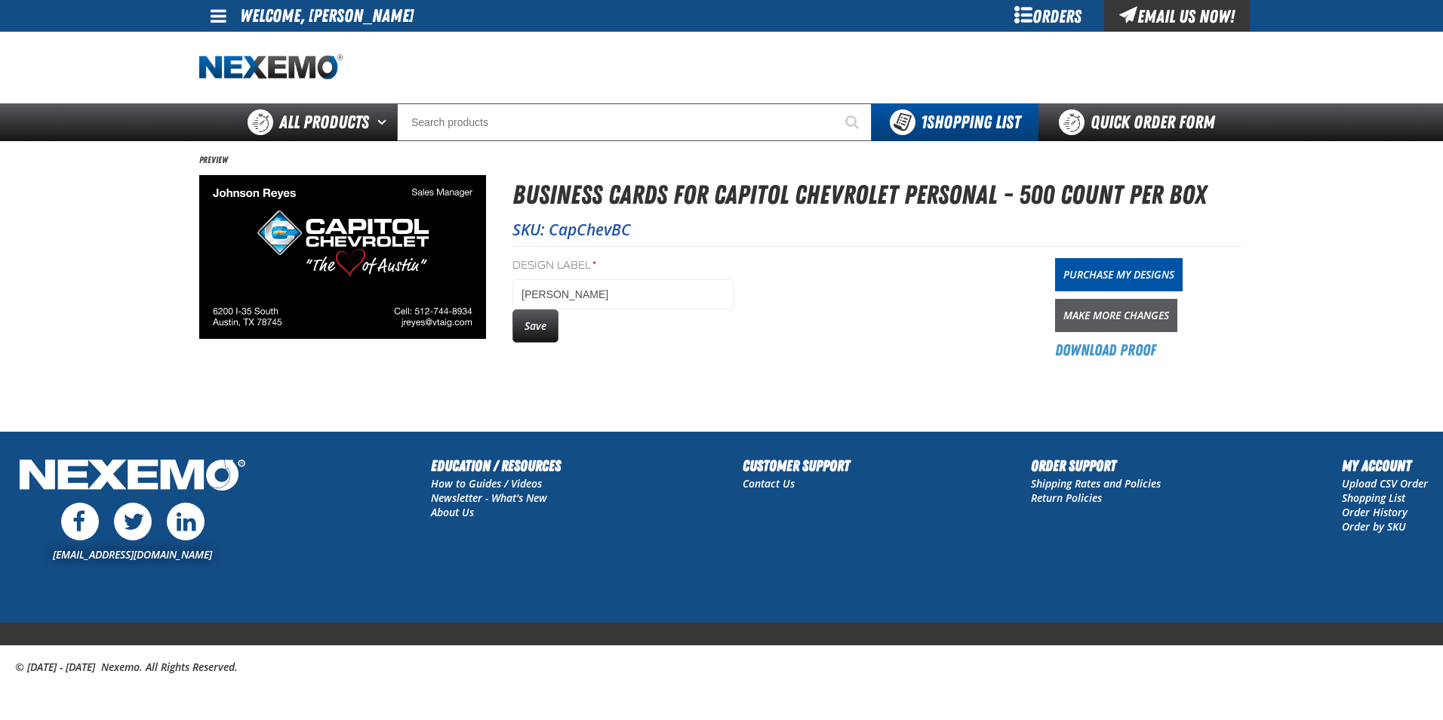
click at [1109, 312] on link "Make More Changes" at bounding box center [1116, 315] width 122 height 33
click at [538, 328] on button "Save" at bounding box center [536, 326] width 46 height 33
click at [1118, 279] on link "Purchase My Designs" at bounding box center [1119, 274] width 128 height 33
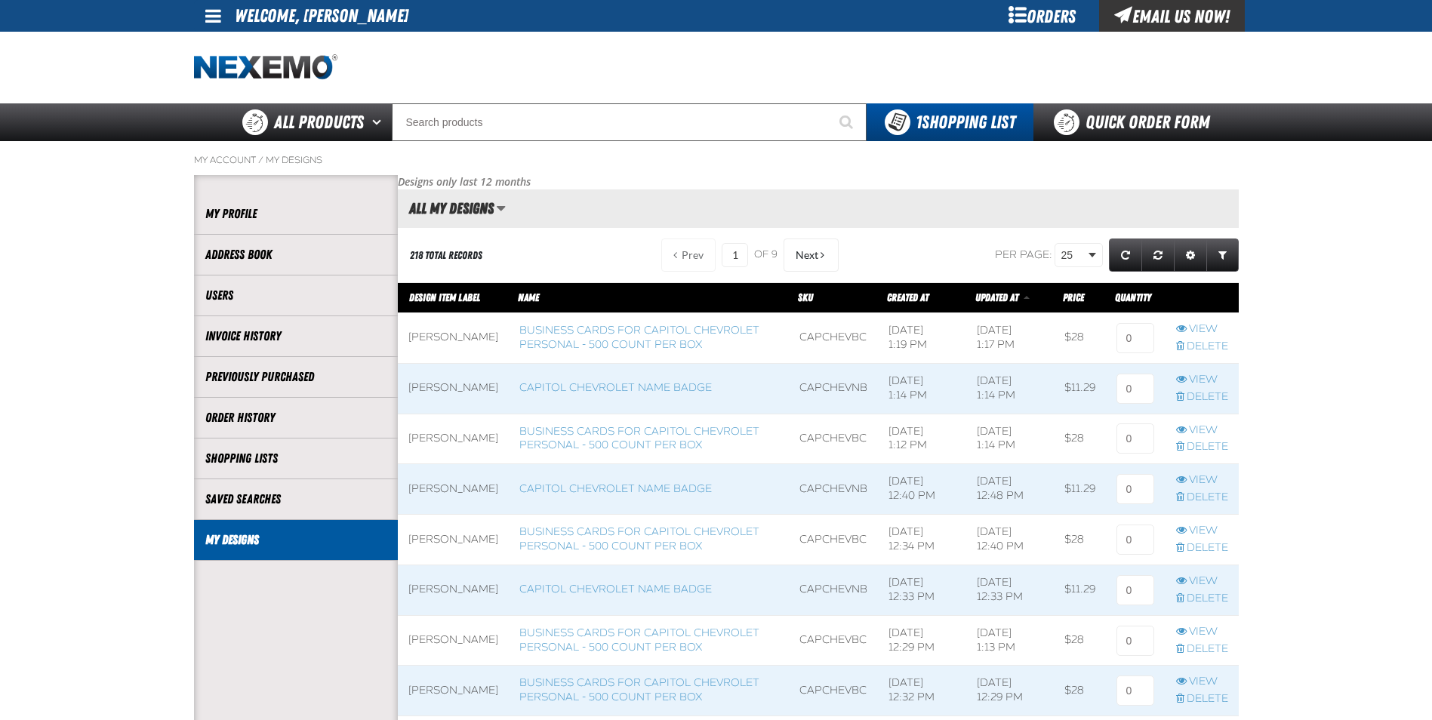
scroll to position [1, 1]
click at [1142, 339] on input at bounding box center [1136, 338] width 38 height 30
type input "1"
click at [1145, 387] on input at bounding box center [1136, 389] width 38 height 30
type input "1"
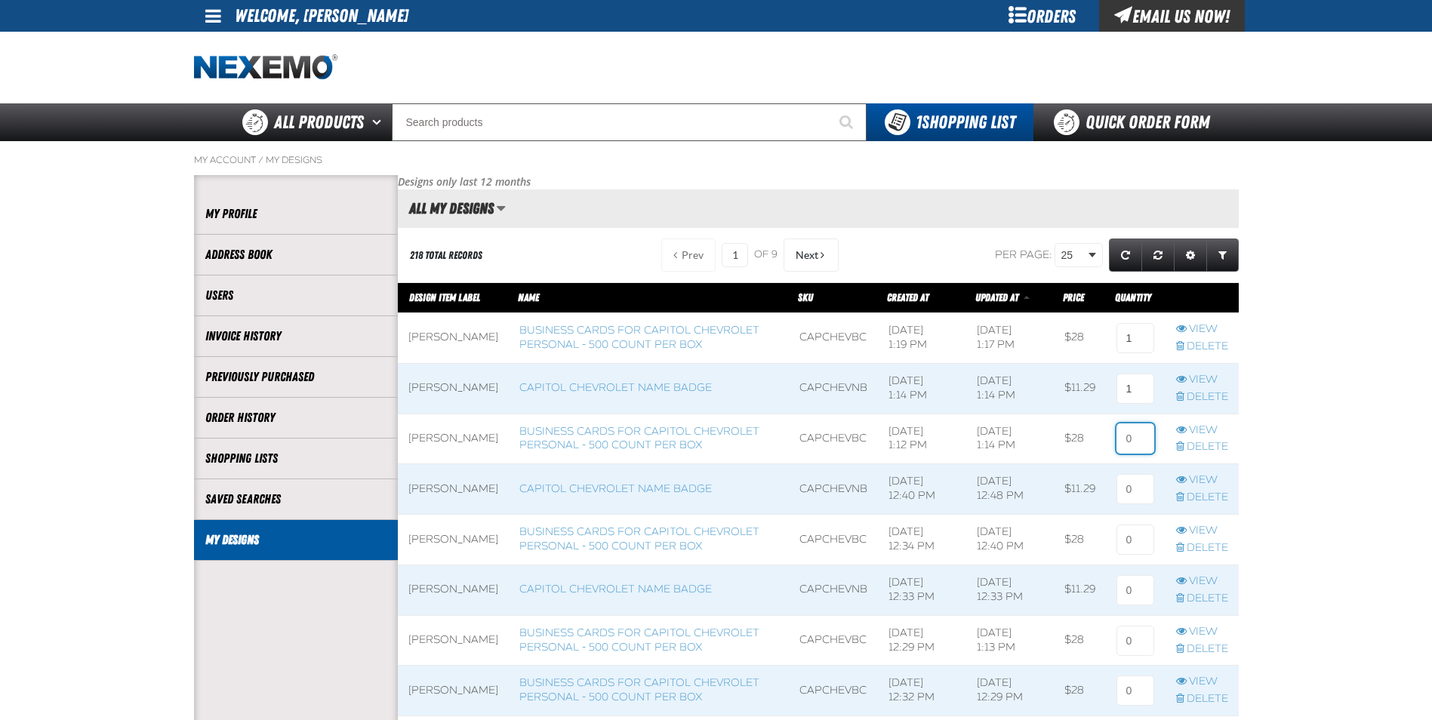
click at [1135, 454] on input at bounding box center [1136, 439] width 38 height 30
type input "1"
click at [1130, 501] on input at bounding box center [1136, 489] width 38 height 30
type input "1"
click at [1130, 548] on input at bounding box center [1136, 540] width 38 height 30
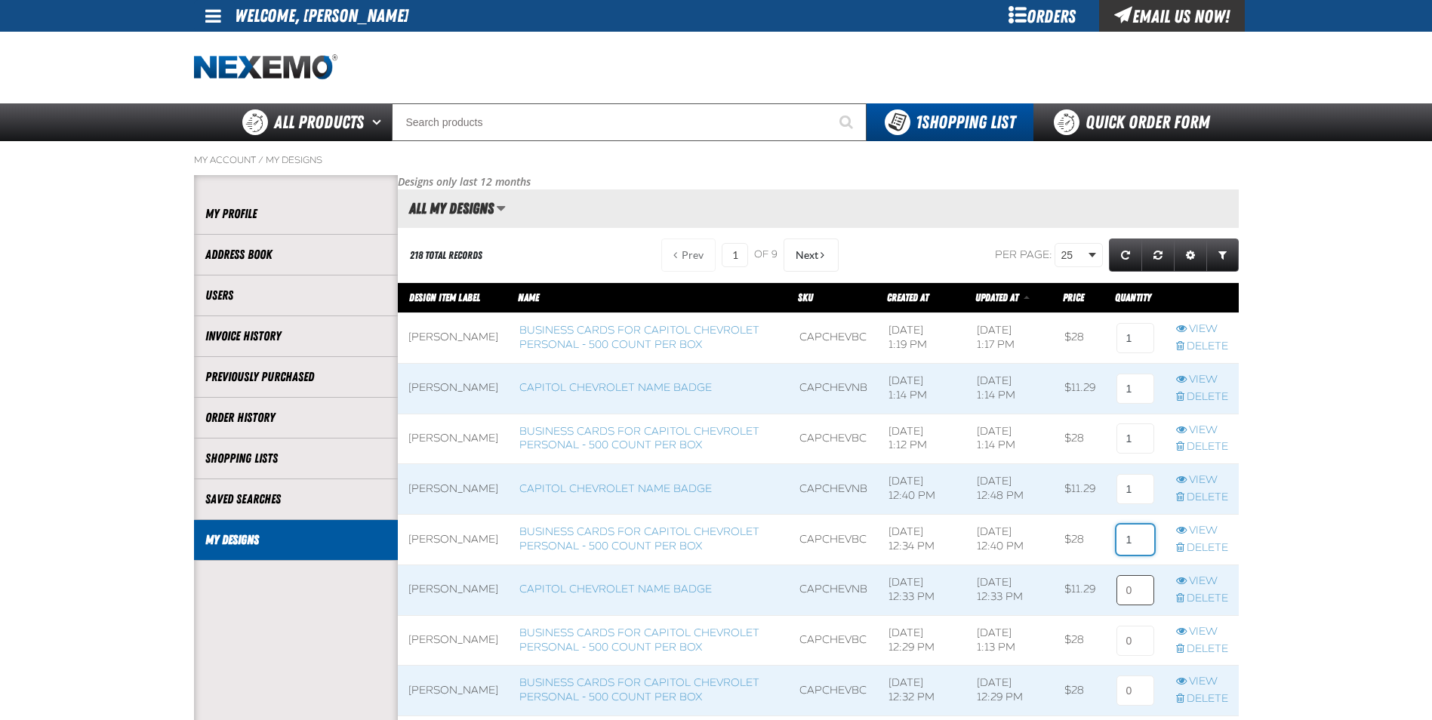
type input "1"
click at [1127, 605] on input at bounding box center [1136, 590] width 38 height 30
type input "1"
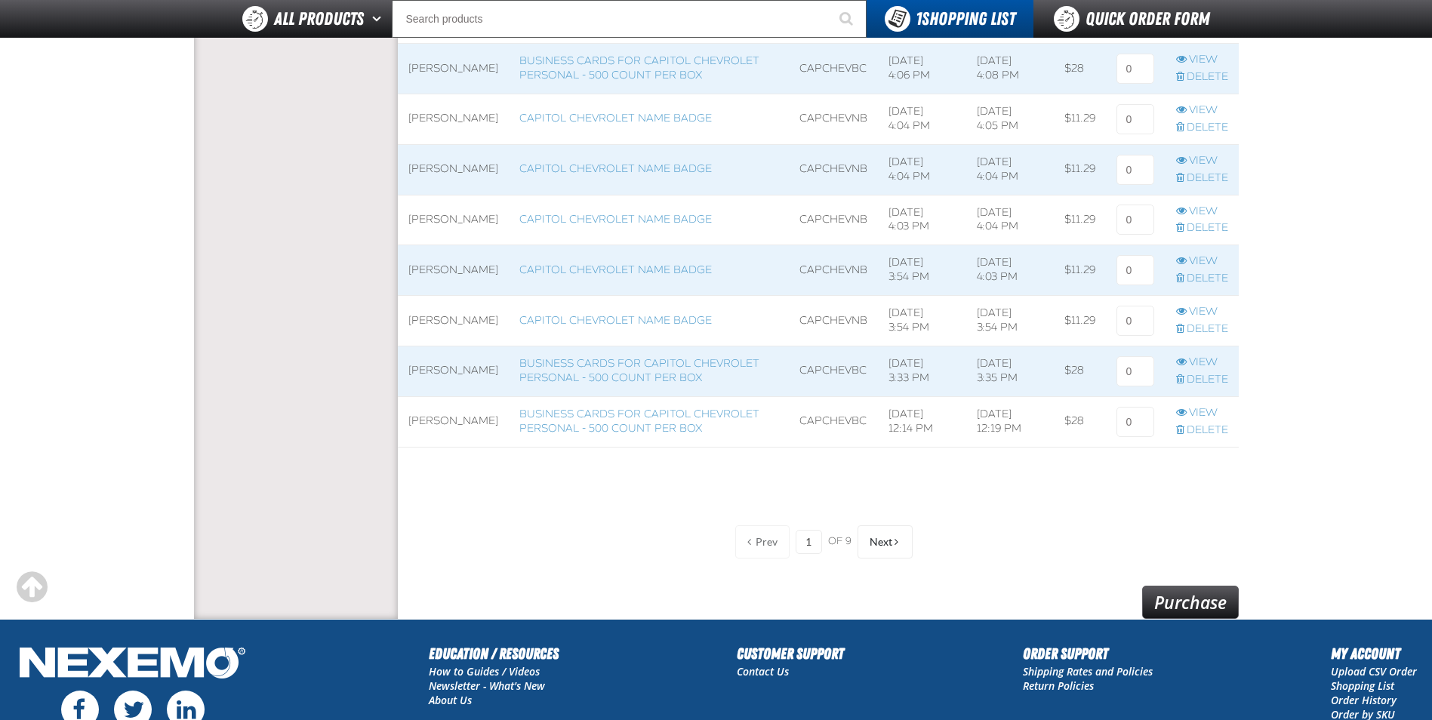
scroll to position [1277, 0]
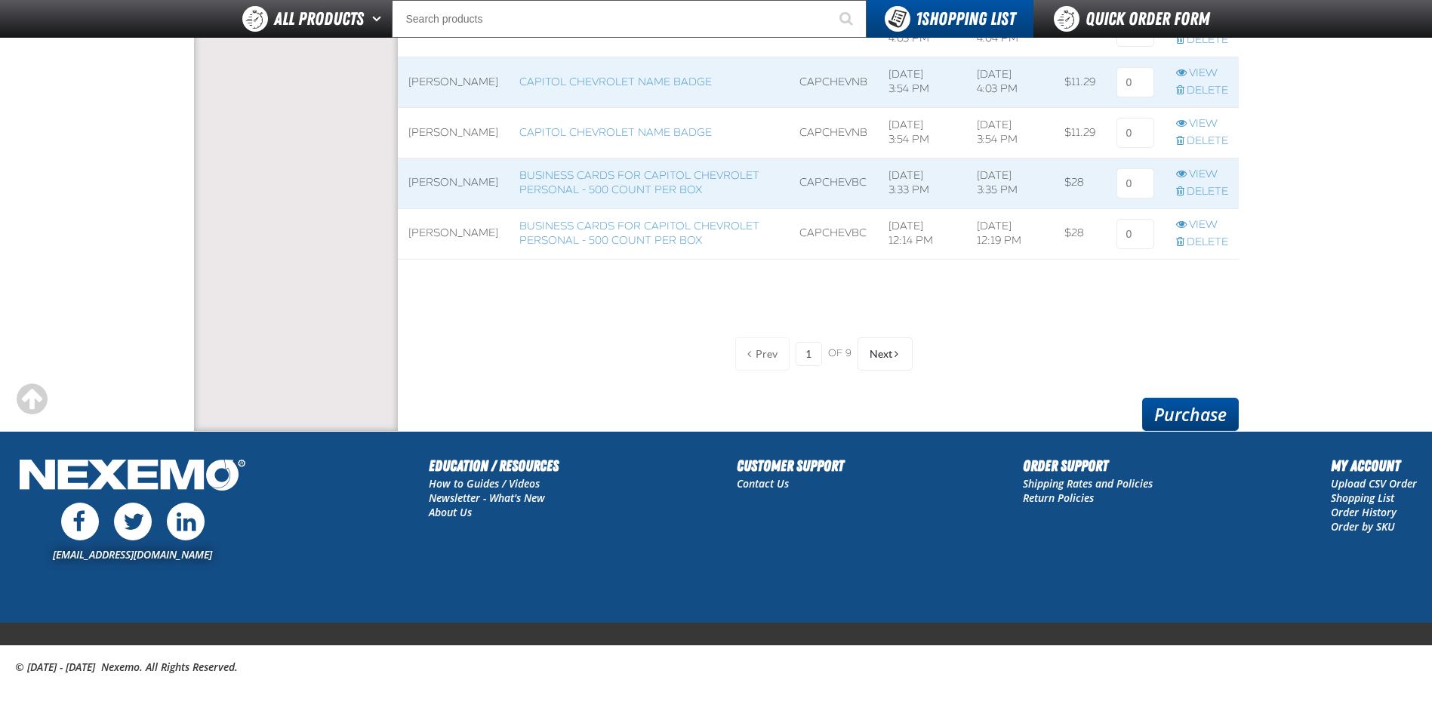
click at [1197, 420] on link "Purchase" at bounding box center [1190, 414] width 97 height 33
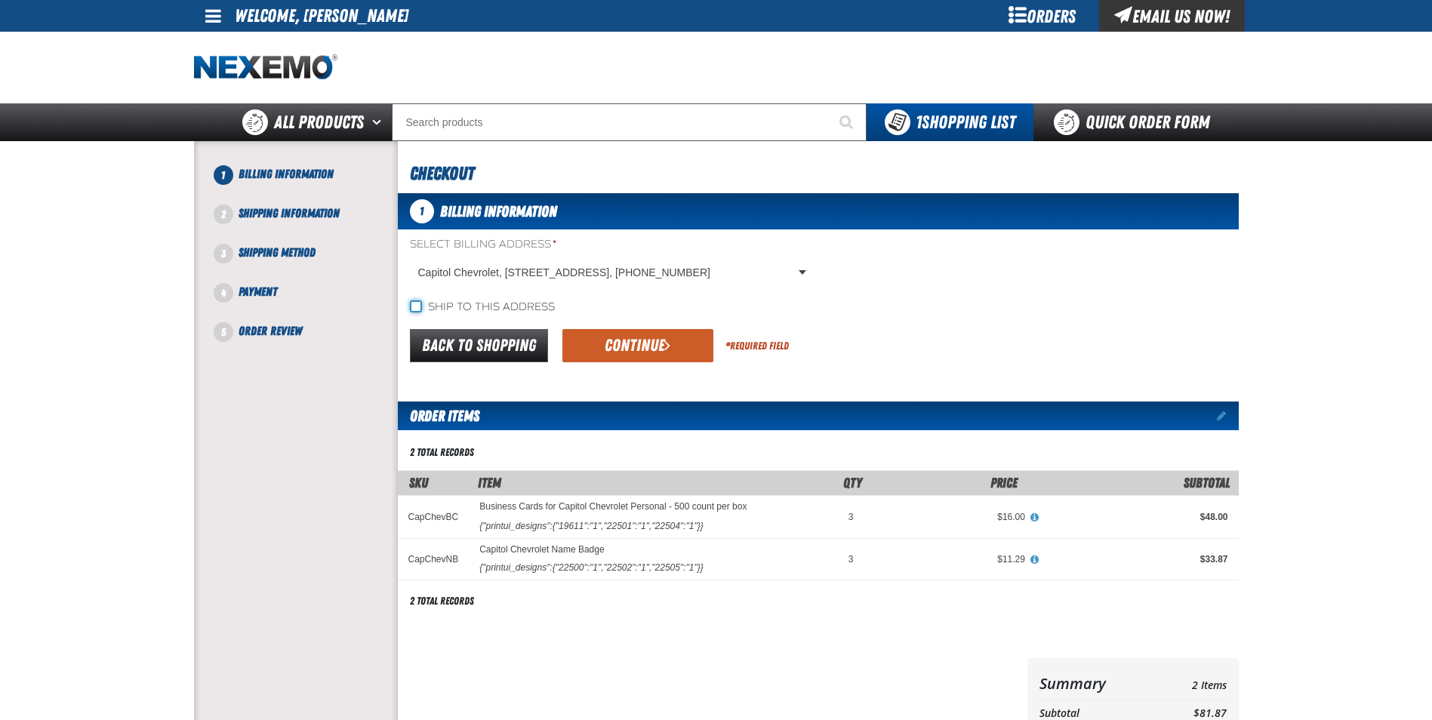
click at [419, 309] on input "Ship to this address" at bounding box center [416, 306] width 12 height 12
checkbox input "true"
click at [599, 339] on button "Continue" at bounding box center [637, 345] width 151 height 33
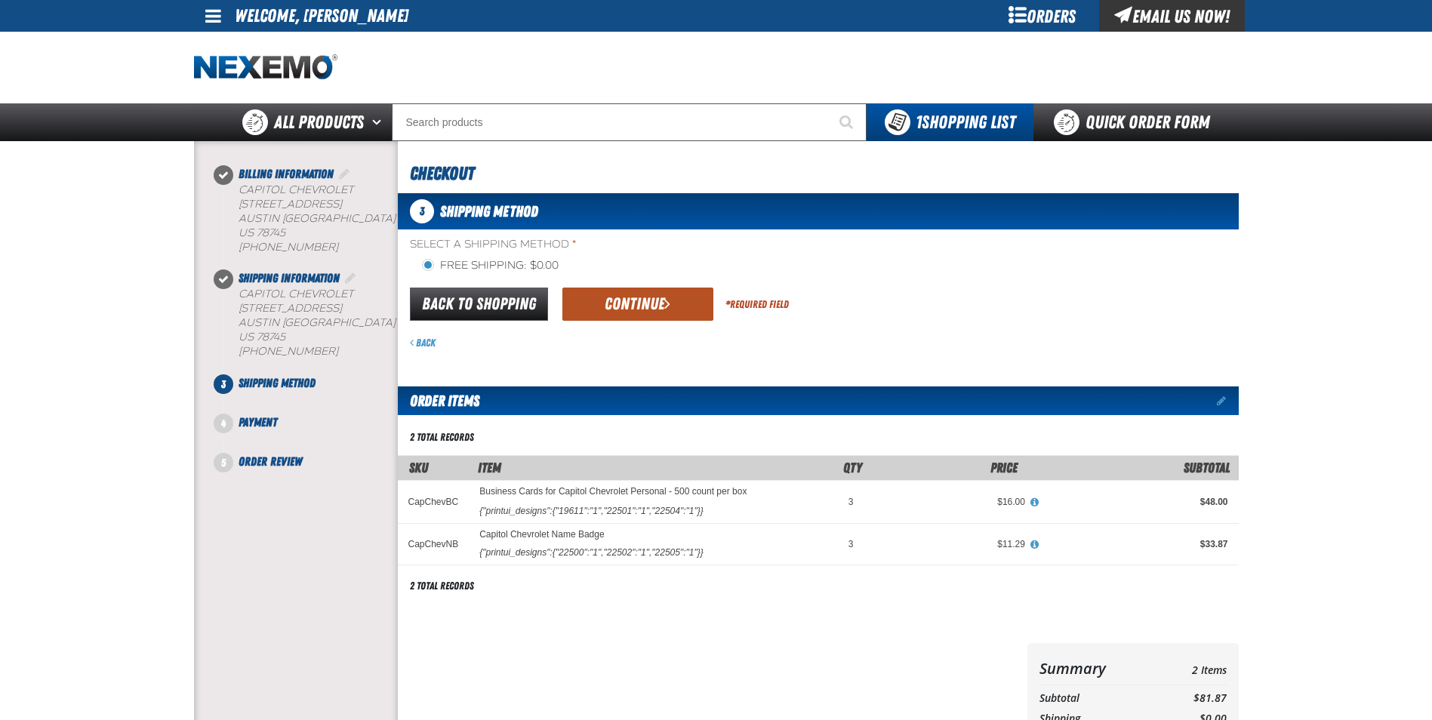
click at [649, 307] on button "Continue" at bounding box center [637, 304] width 151 height 33
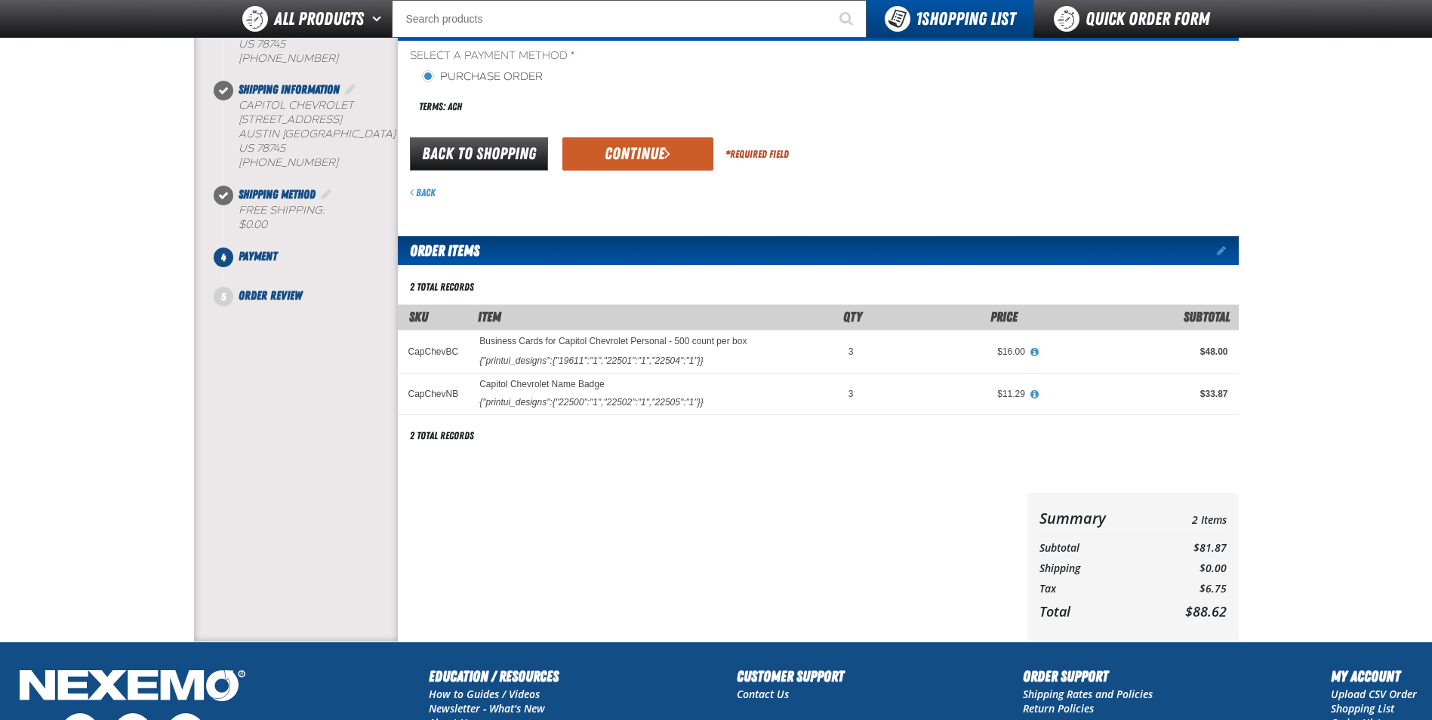
scroll to position [75, 0]
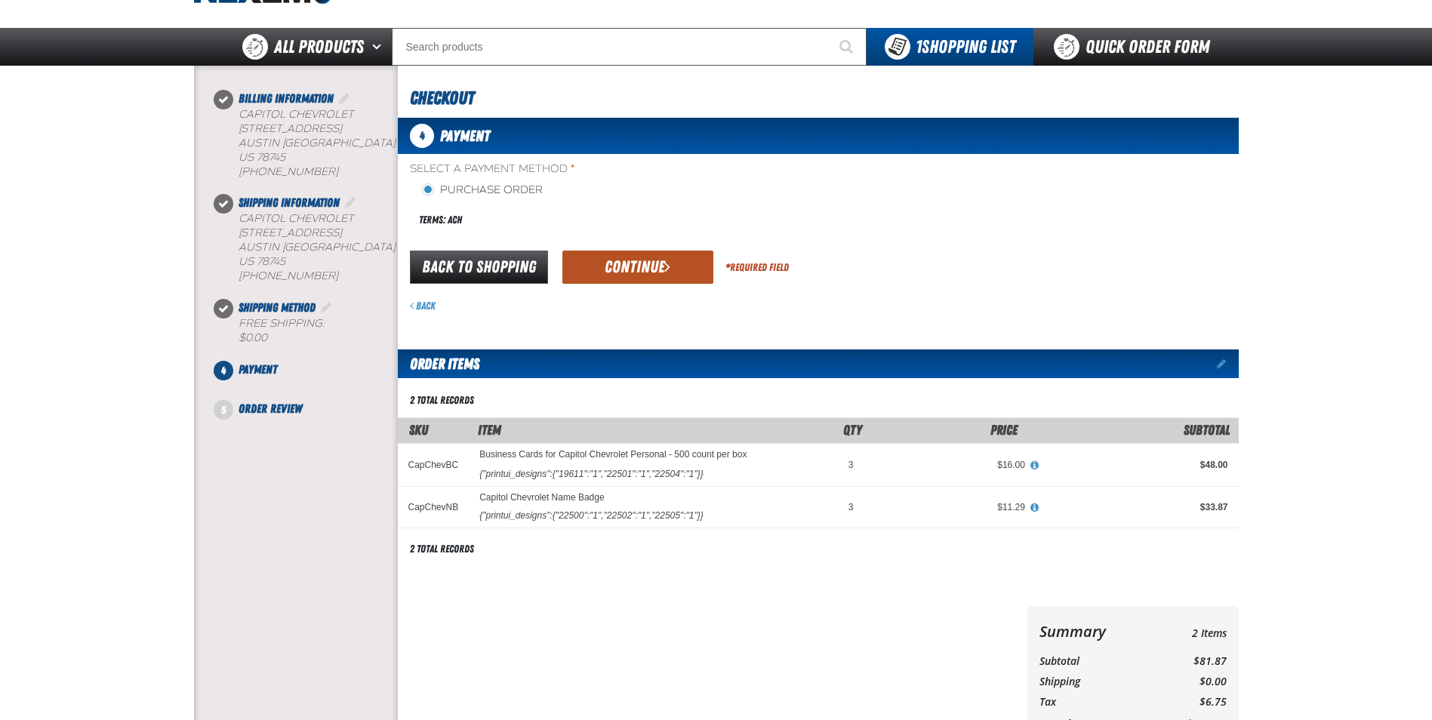
click at [637, 271] on button "Continue" at bounding box center [637, 267] width 151 height 33
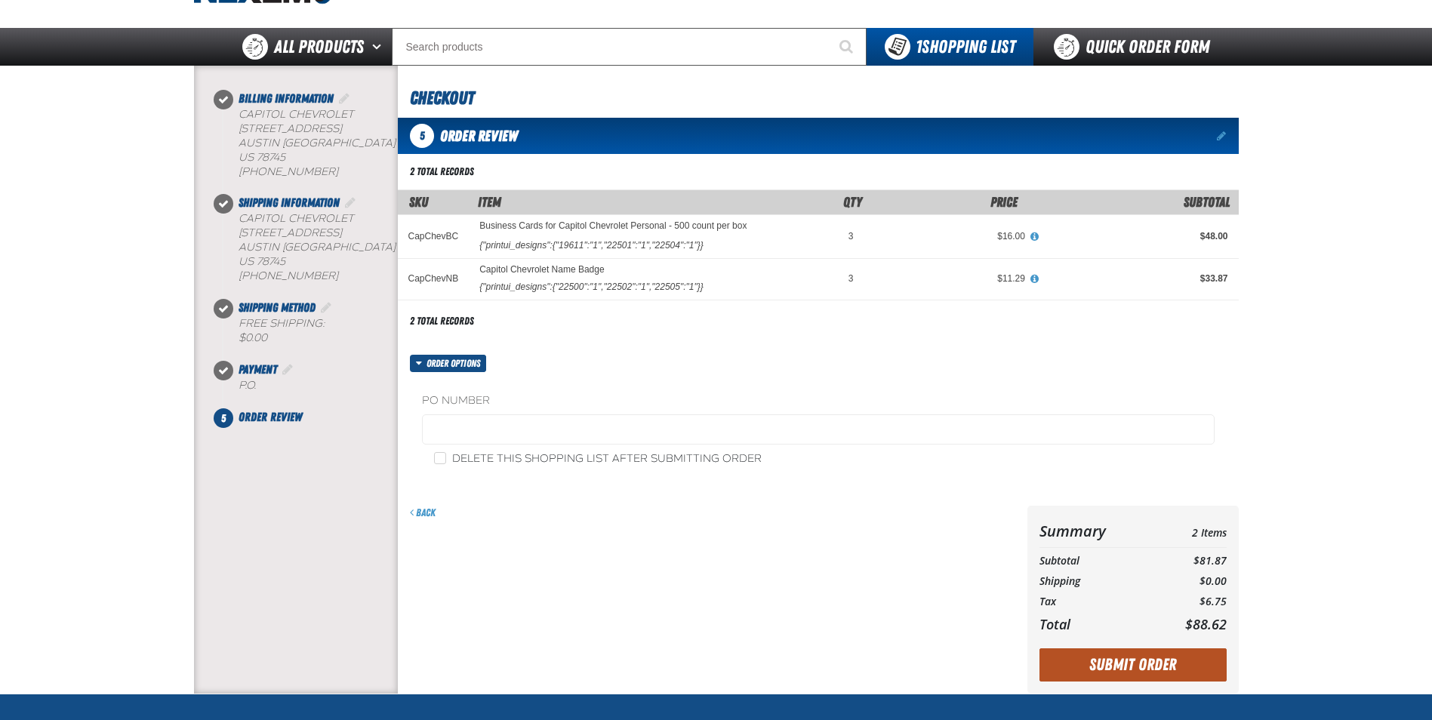
click at [1154, 667] on button "Submit Order" at bounding box center [1133, 665] width 187 height 33
